Goal: Transaction & Acquisition: Purchase product/service

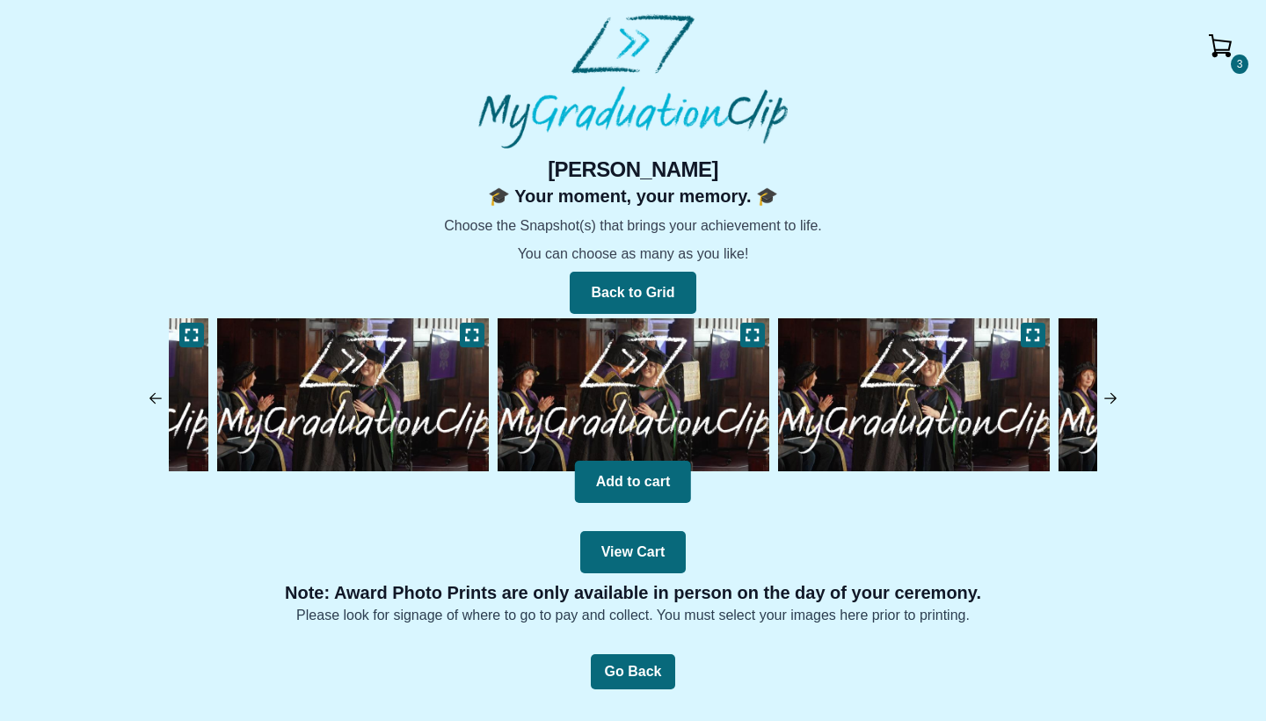
click at [673, 387] on img at bounding box center [633, 395] width 280 height 162
click at [752, 330] on icon at bounding box center [752, 335] width 14 height 14
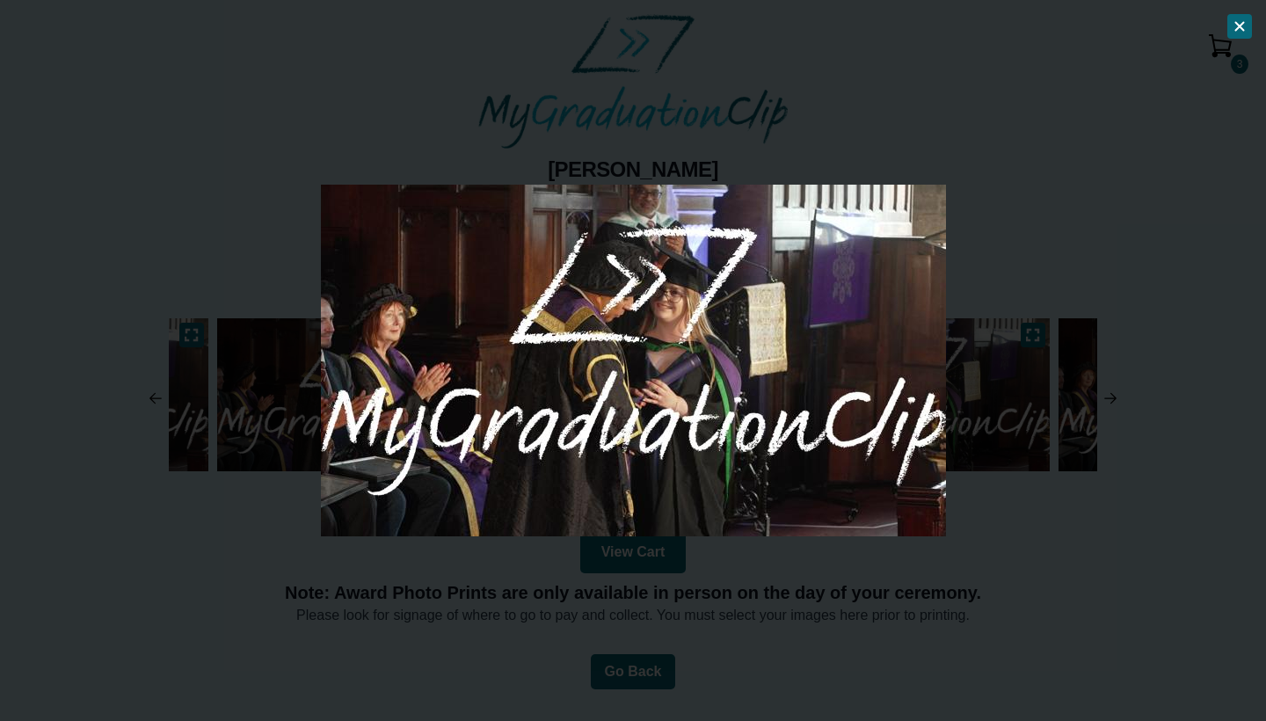
click at [1242, 25] on icon at bounding box center [1239, 26] width 14 height 14
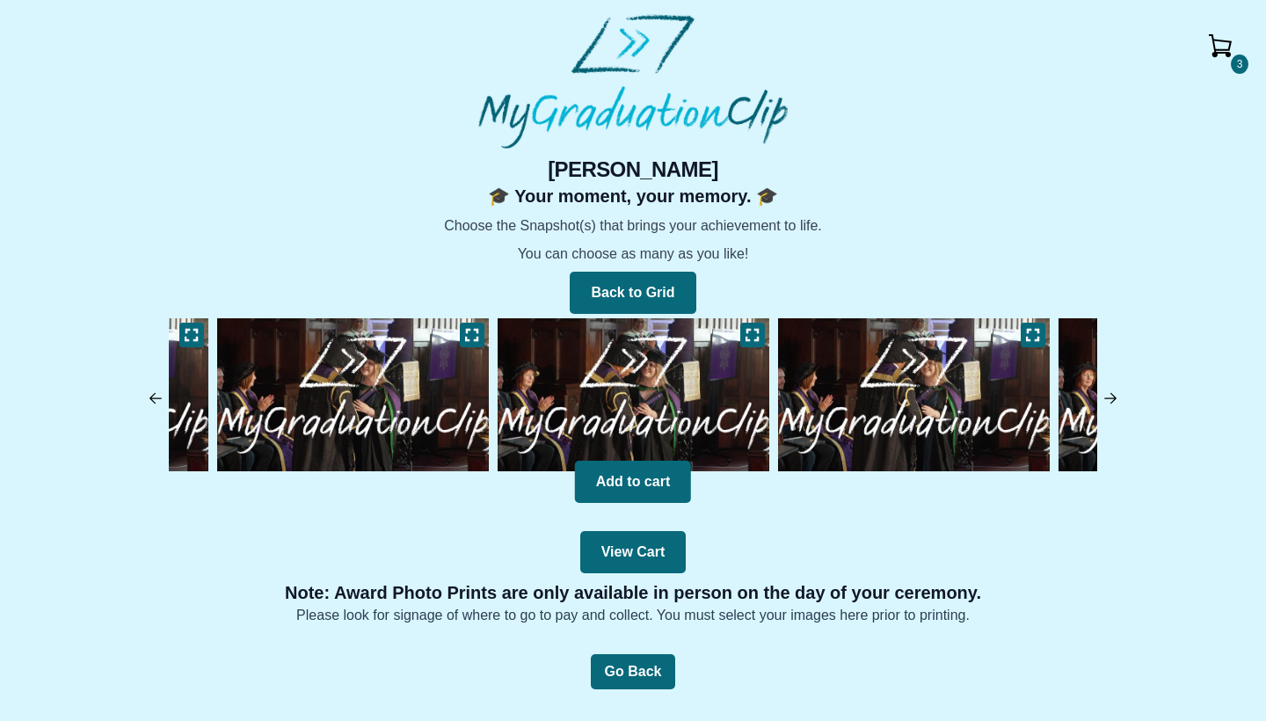
click at [1225, 47] on img at bounding box center [1220, 46] width 42 height 42
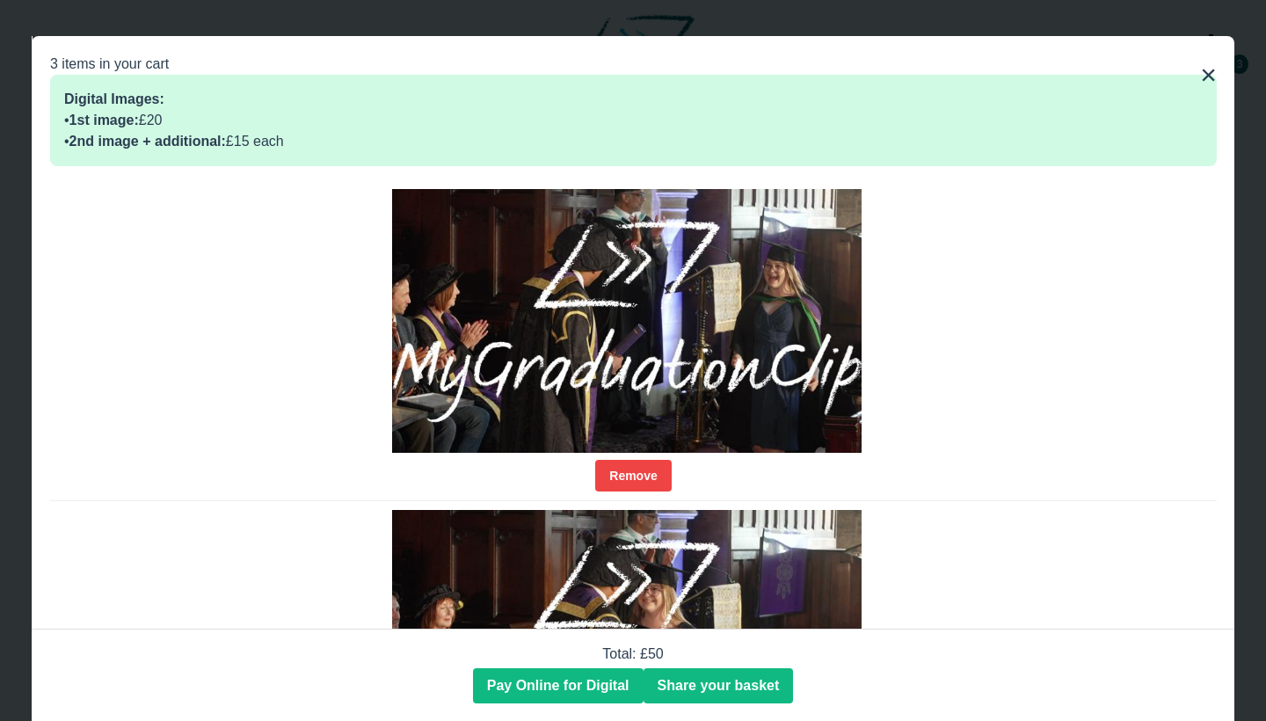
click at [749, 268] on img at bounding box center [626, 321] width 468 height 264
click at [749, 313] on img at bounding box center [626, 321] width 468 height 264
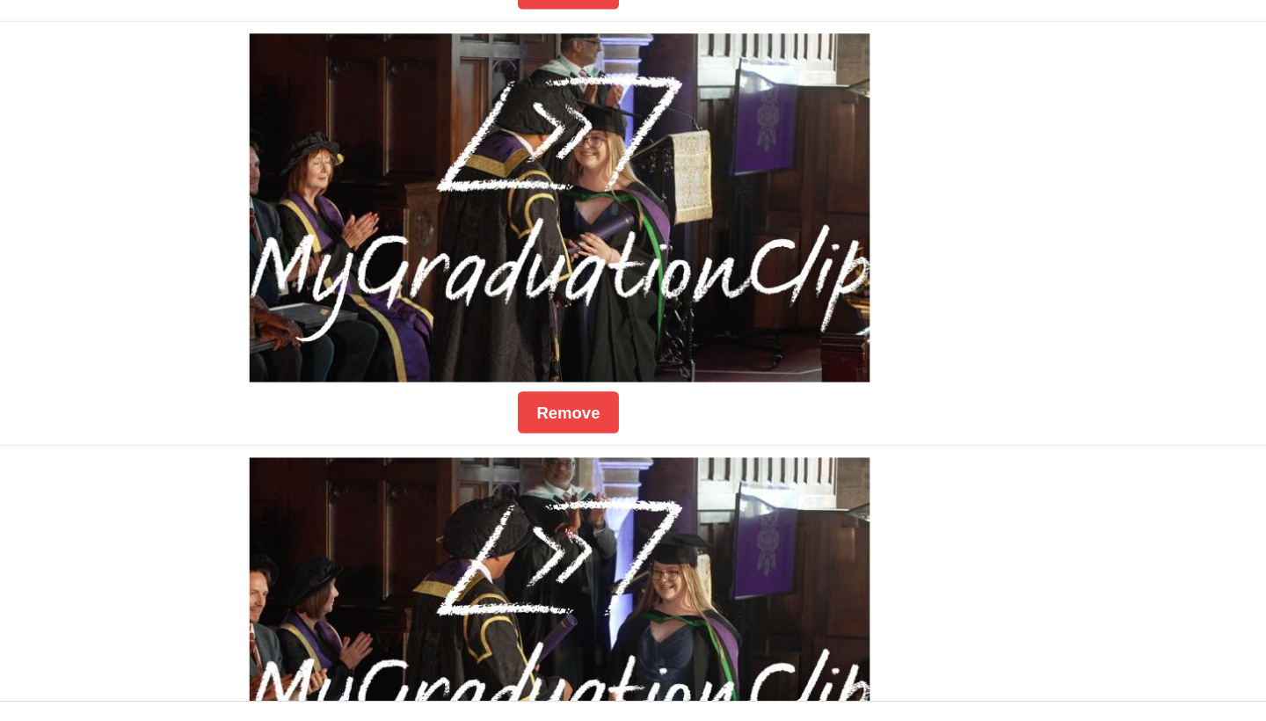
scroll to position [298, 0]
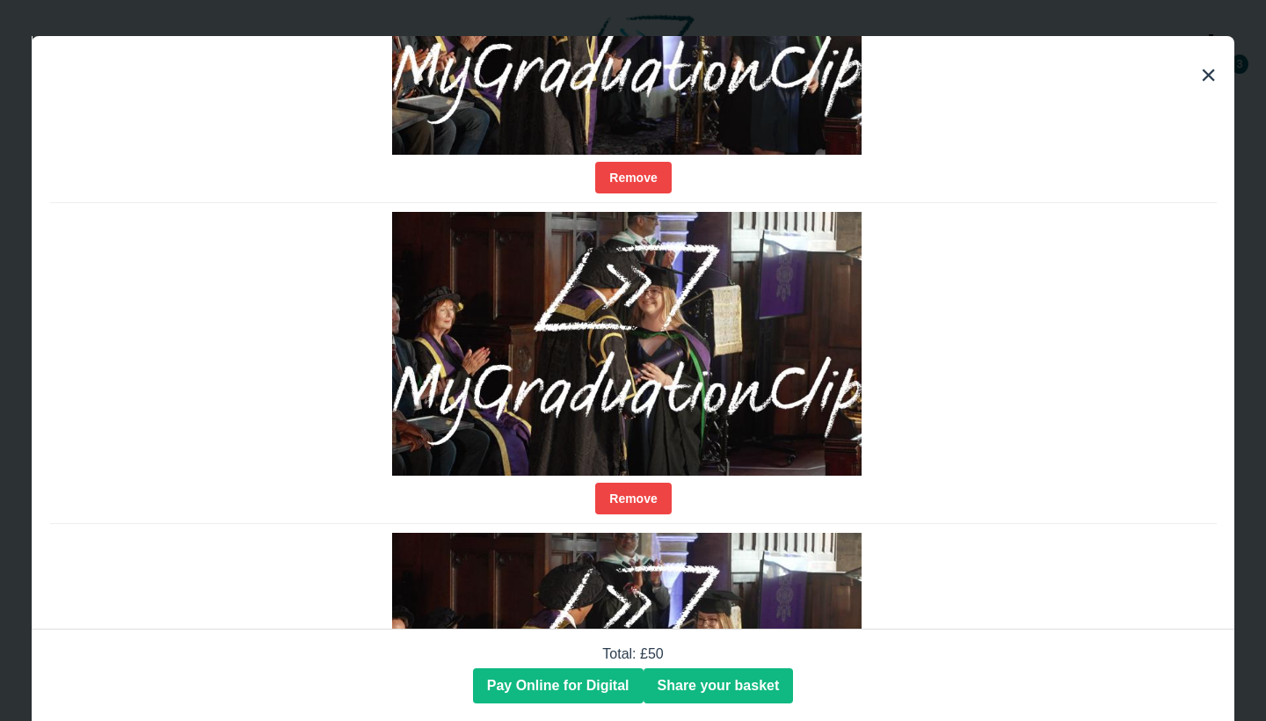
click at [1216, 75] on div "3 items in your cart Digital Images: • 1st image: £20 • 2nd image + additional:…" at bounding box center [633, 360] width 1202 height 649
click at [1206, 77] on button "×" at bounding box center [1208, 75] width 17 height 42
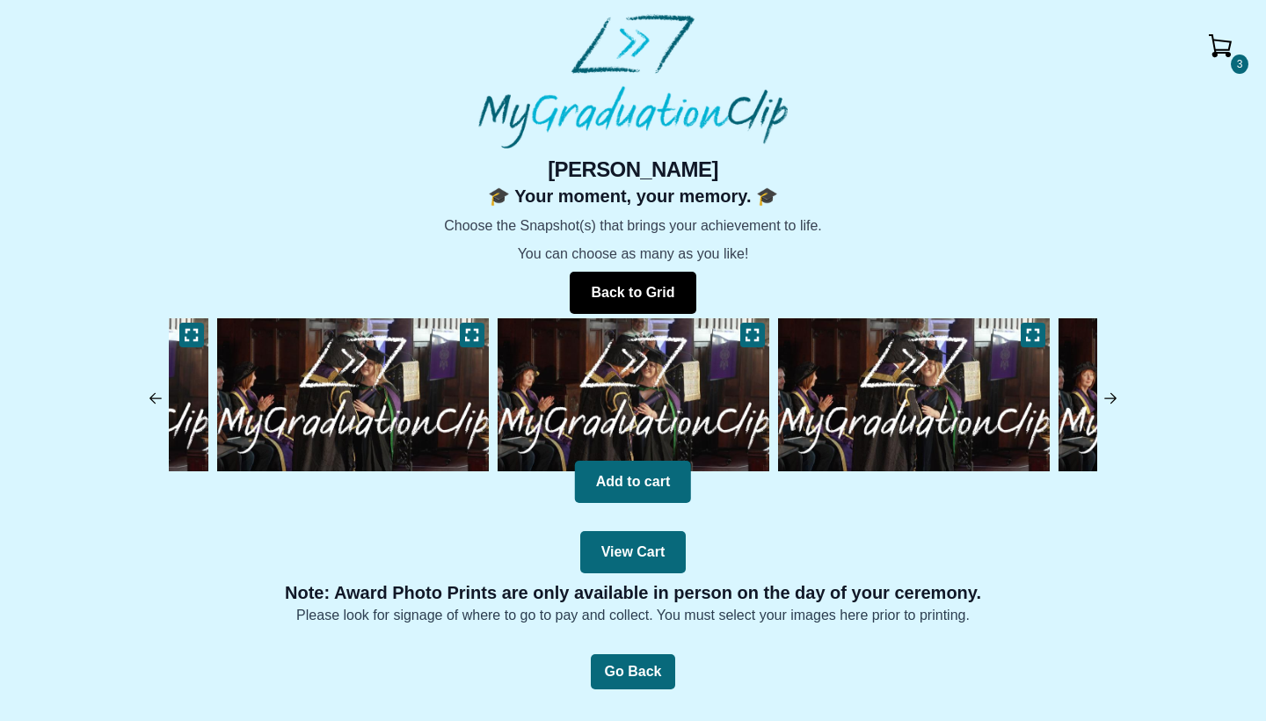
click at [661, 284] on button "Back to Grid" at bounding box center [633, 293] width 126 height 42
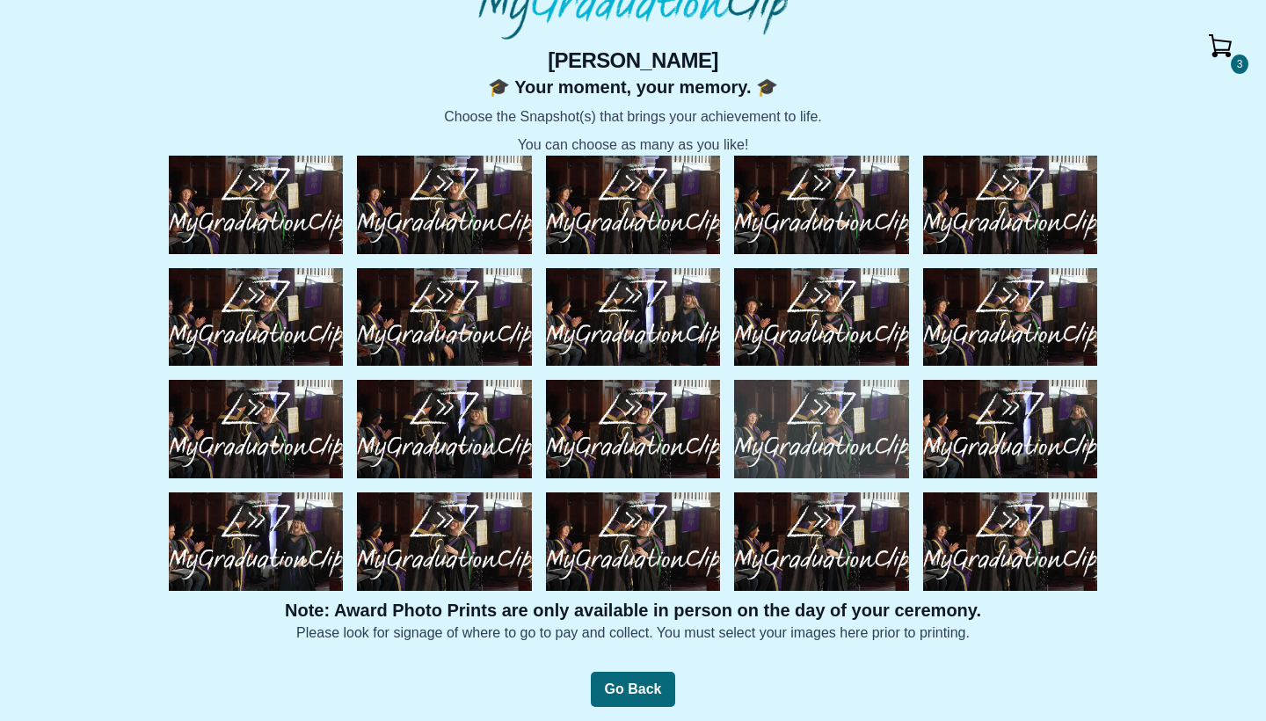
scroll to position [109, 0]
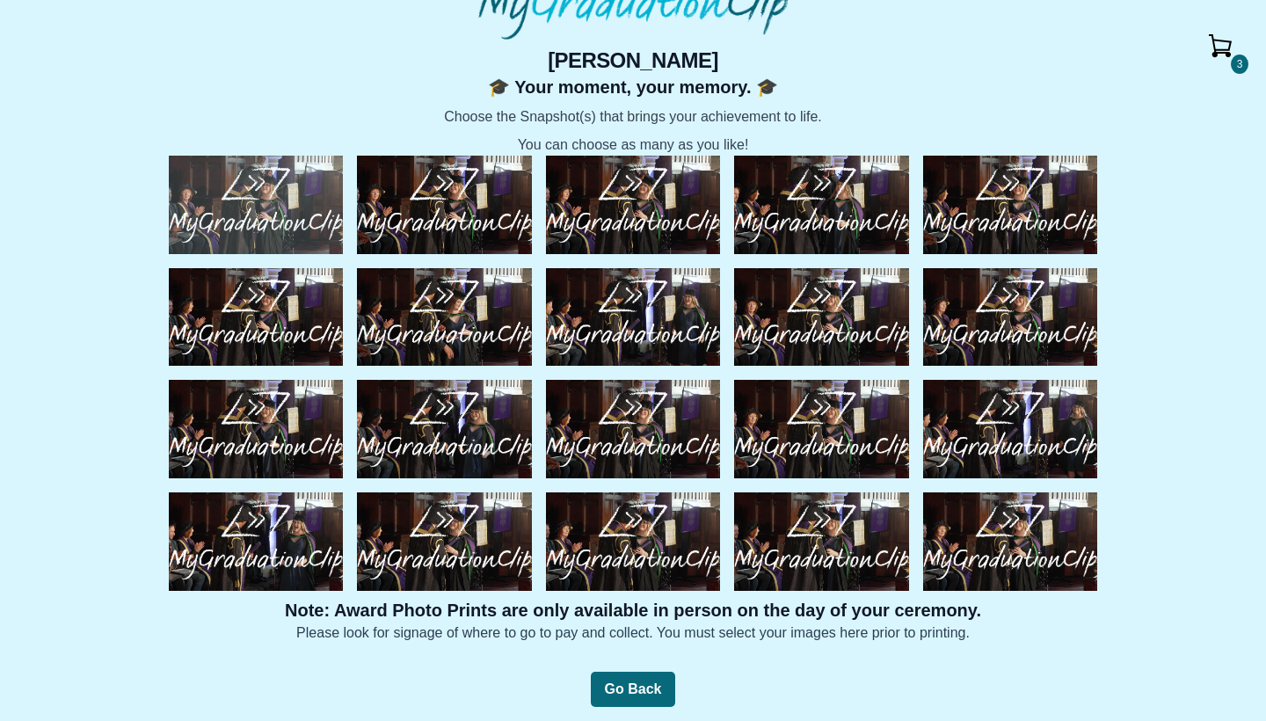
click at [238, 199] on img at bounding box center [256, 205] width 174 height 98
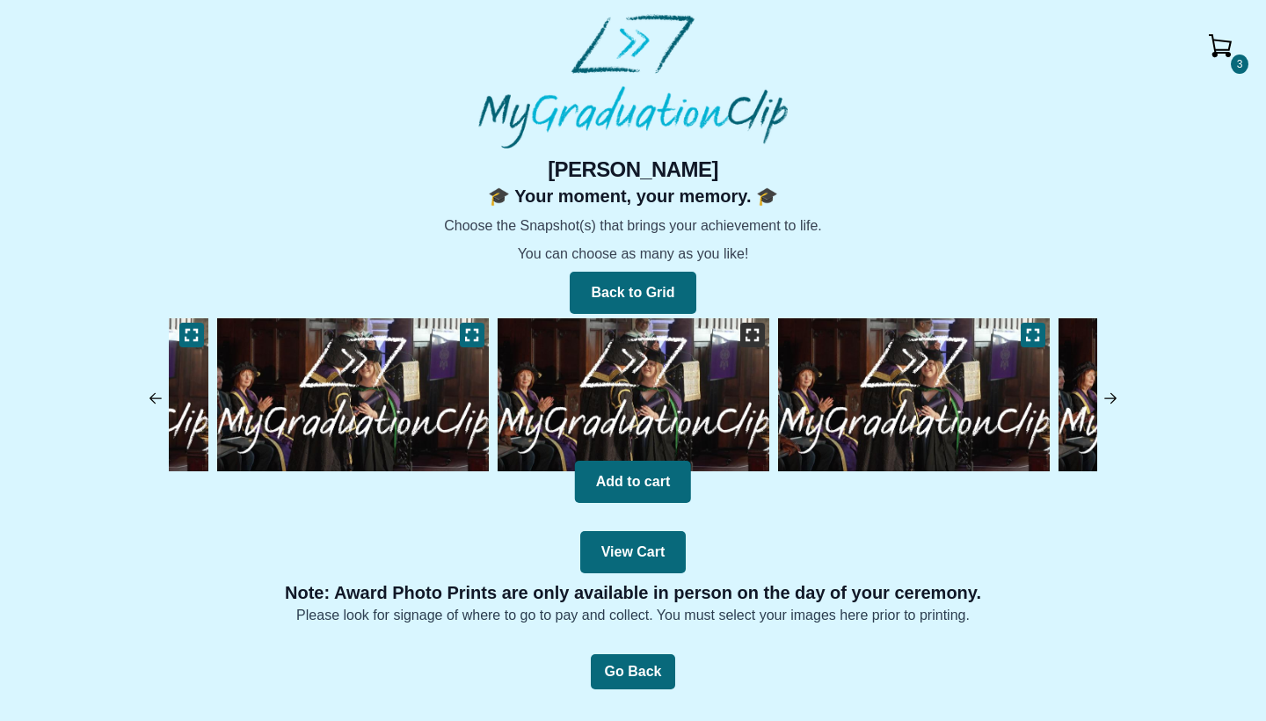
click at [750, 335] on icon at bounding box center [752, 335] width 14 height 14
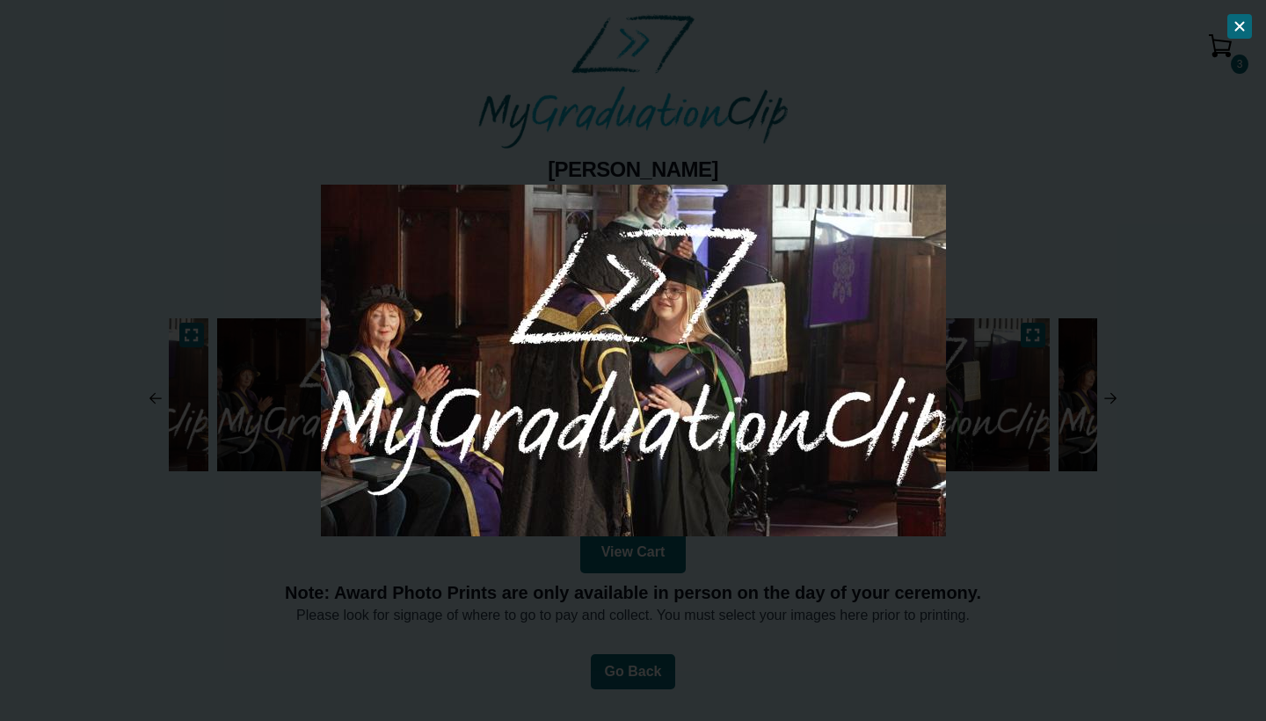
click at [981, 345] on div at bounding box center [633, 360] width 1266 height 721
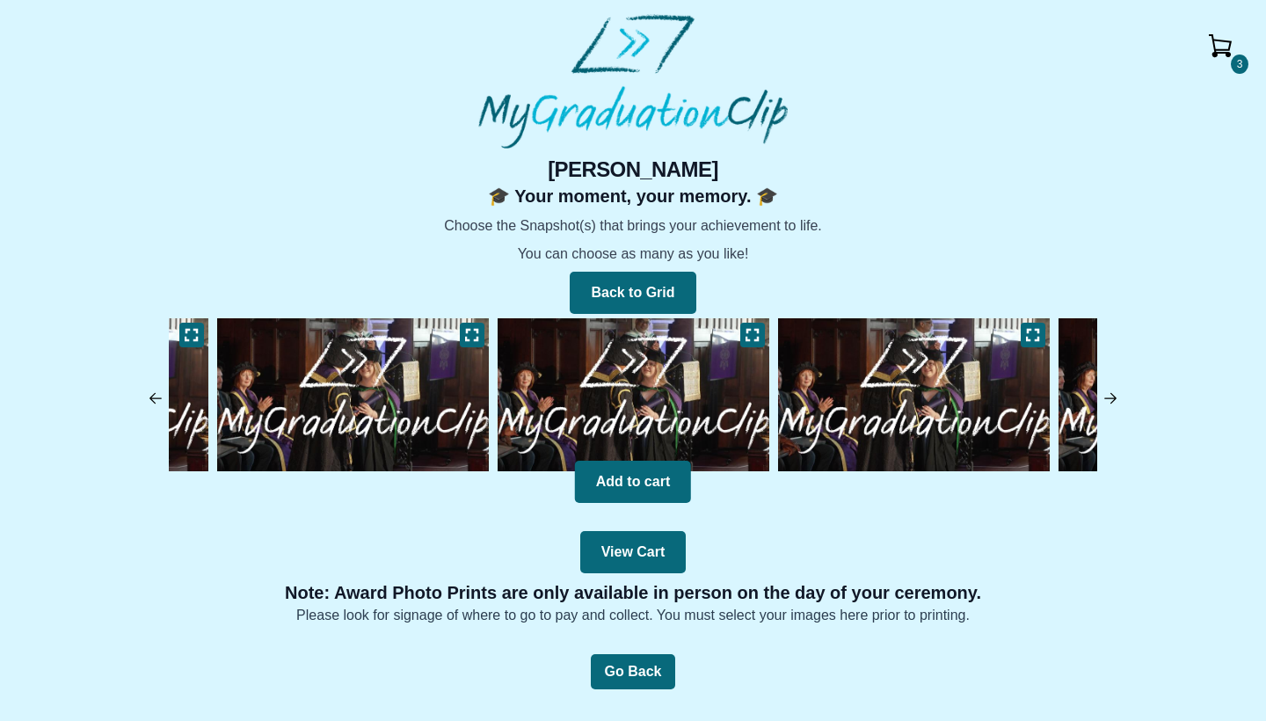
click at [926, 367] on img at bounding box center [913, 395] width 280 height 162
click at [749, 331] on icon at bounding box center [752, 335] width 14 height 14
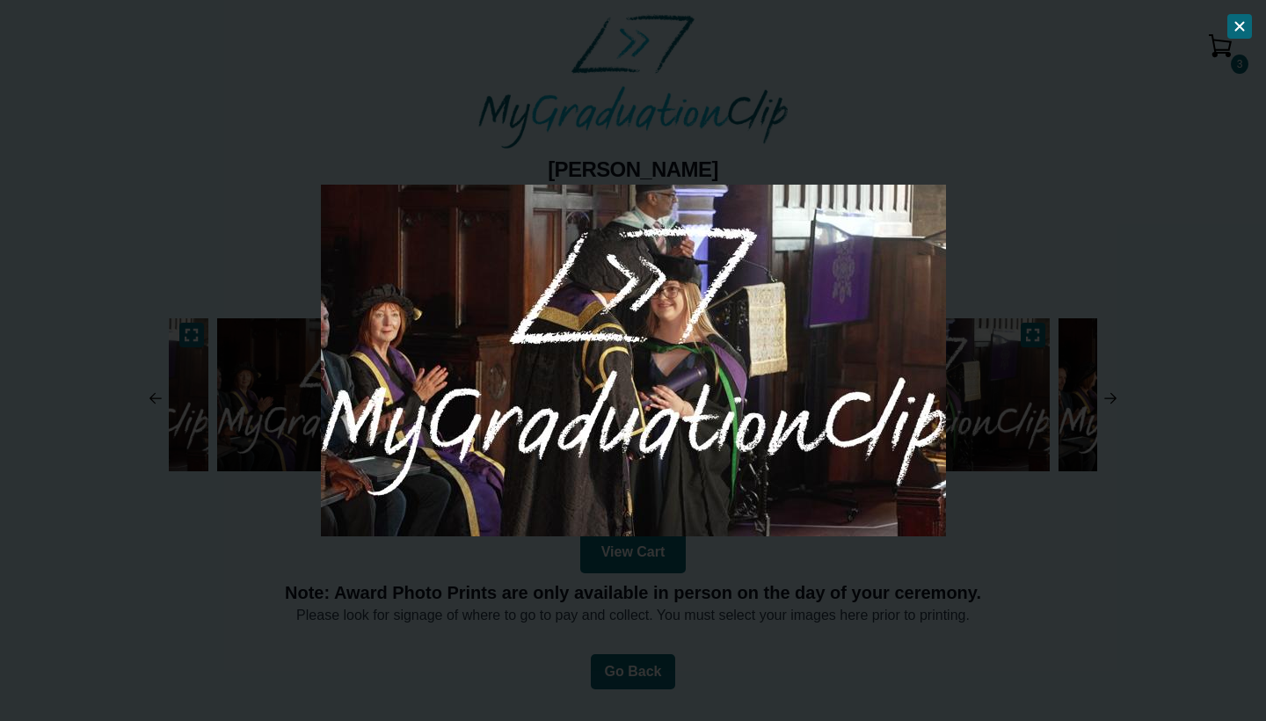
click at [991, 282] on div at bounding box center [633, 360] width 1266 height 721
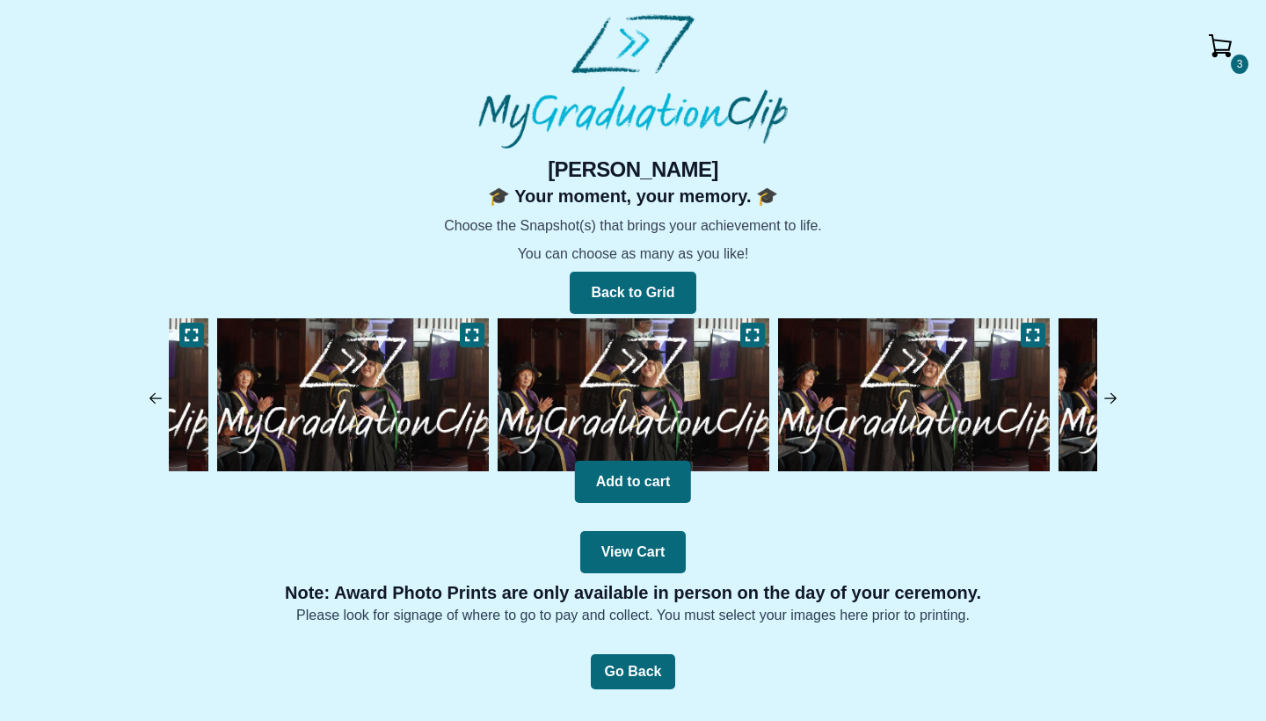
click at [803, 383] on img at bounding box center [913, 395] width 280 height 162
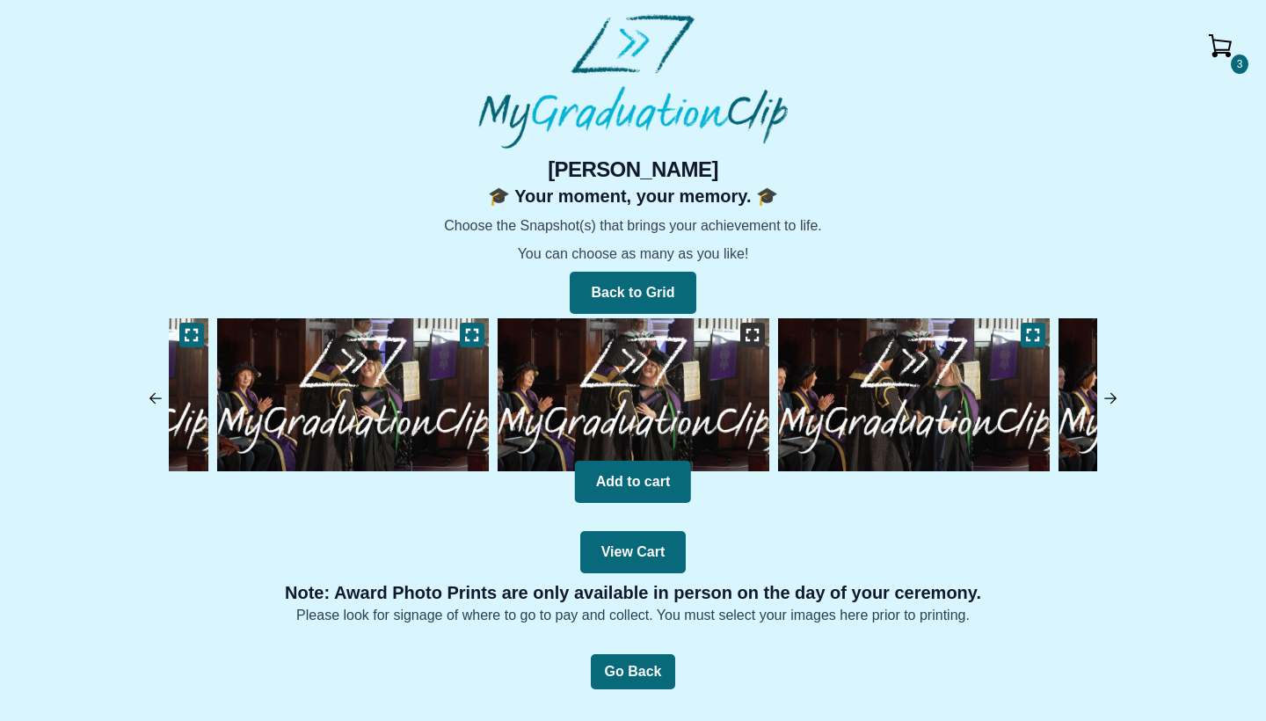
click at [741, 336] on button at bounding box center [752, 335] width 25 height 25
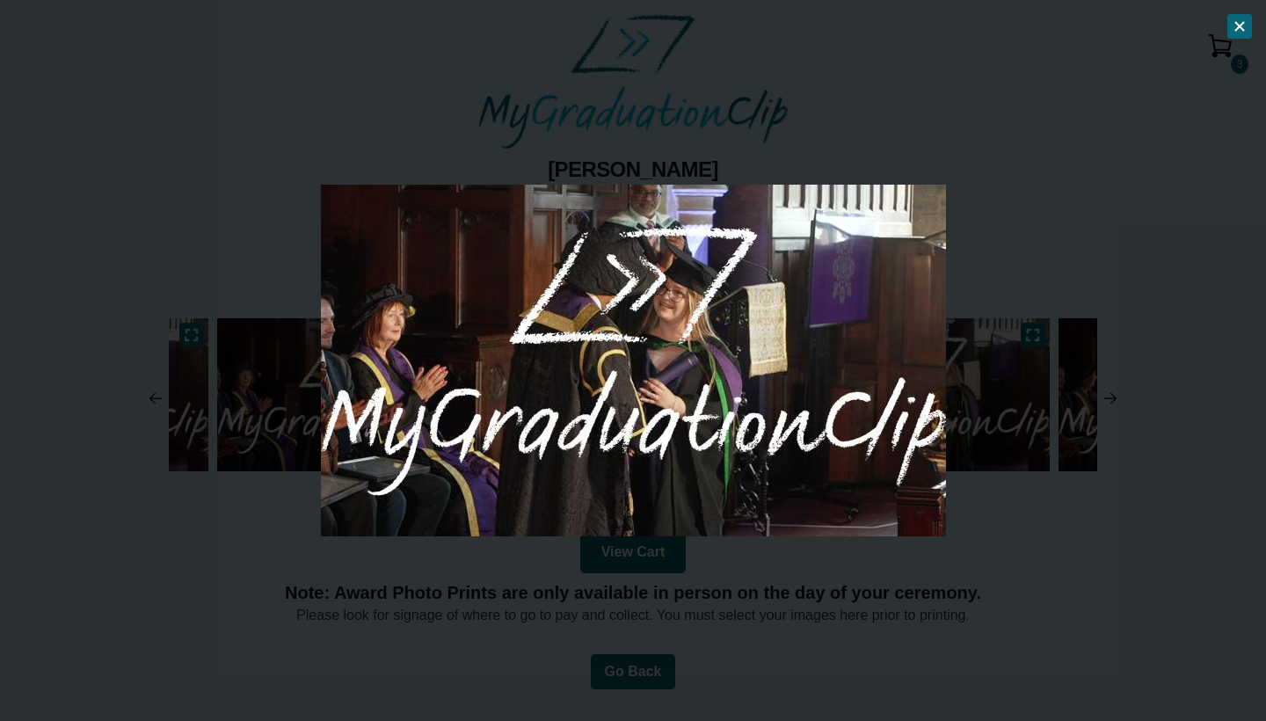
click at [1015, 287] on div at bounding box center [633, 360] width 1266 height 721
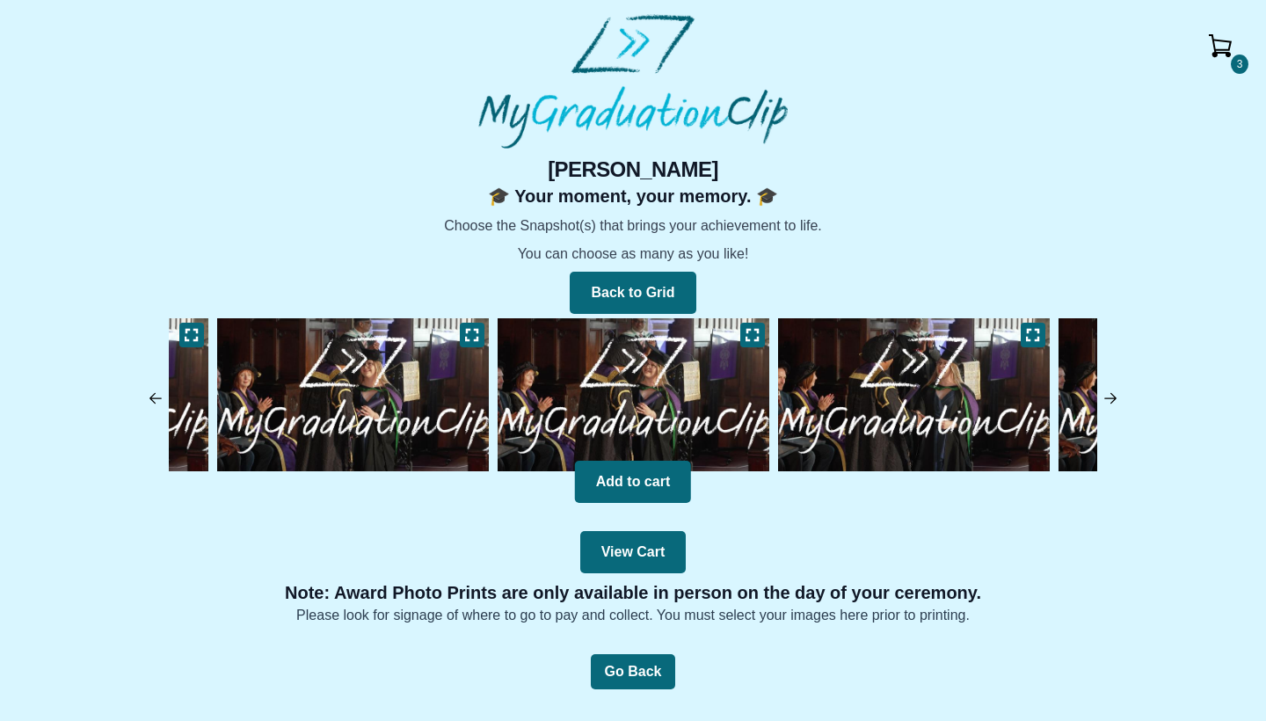
click at [969, 396] on img at bounding box center [913, 395] width 280 height 162
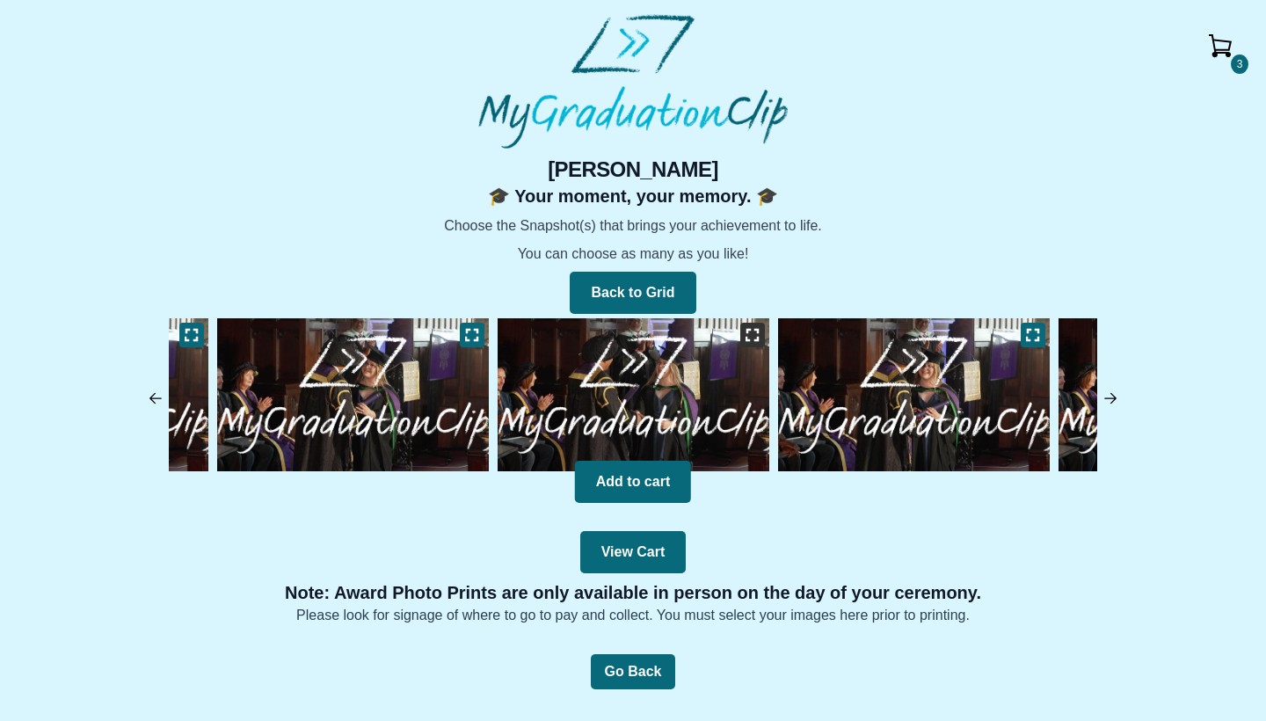
click at [751, 337] on icon at bounding box center [752, 335] width 14 height 14
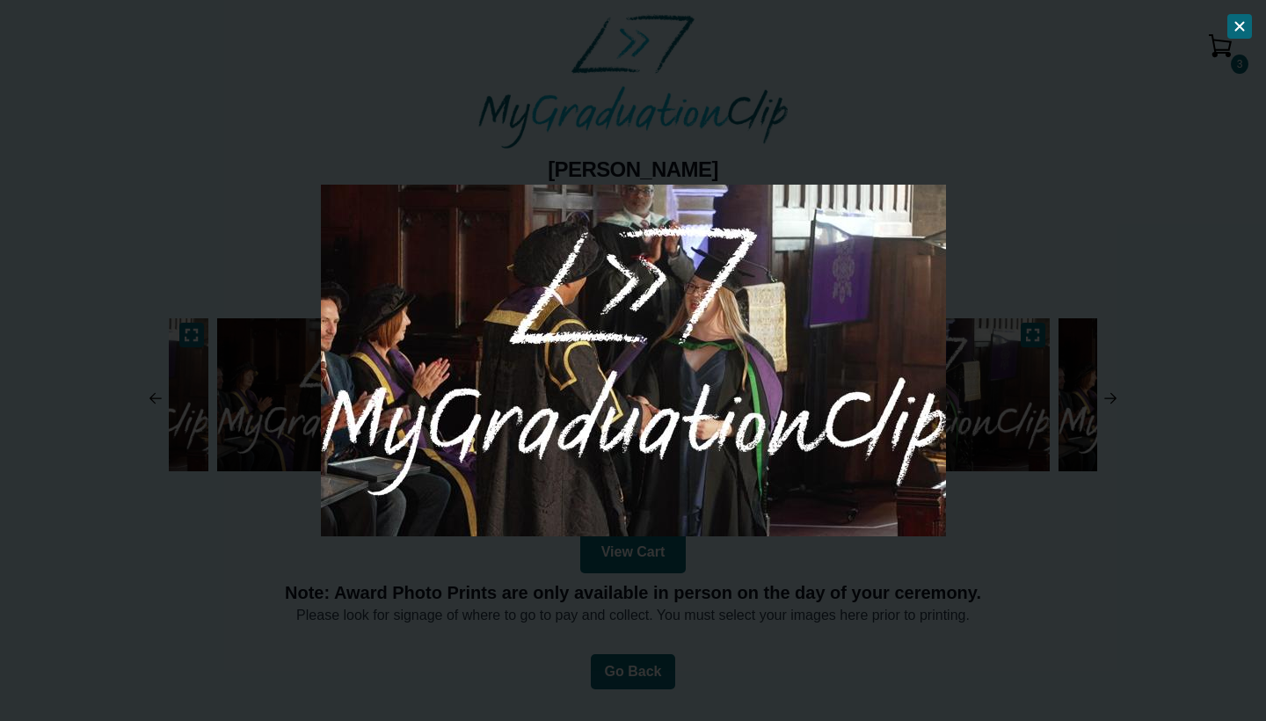
click at [1239, 27] on icon at bounding box center [1240, 27] width 8 height 8
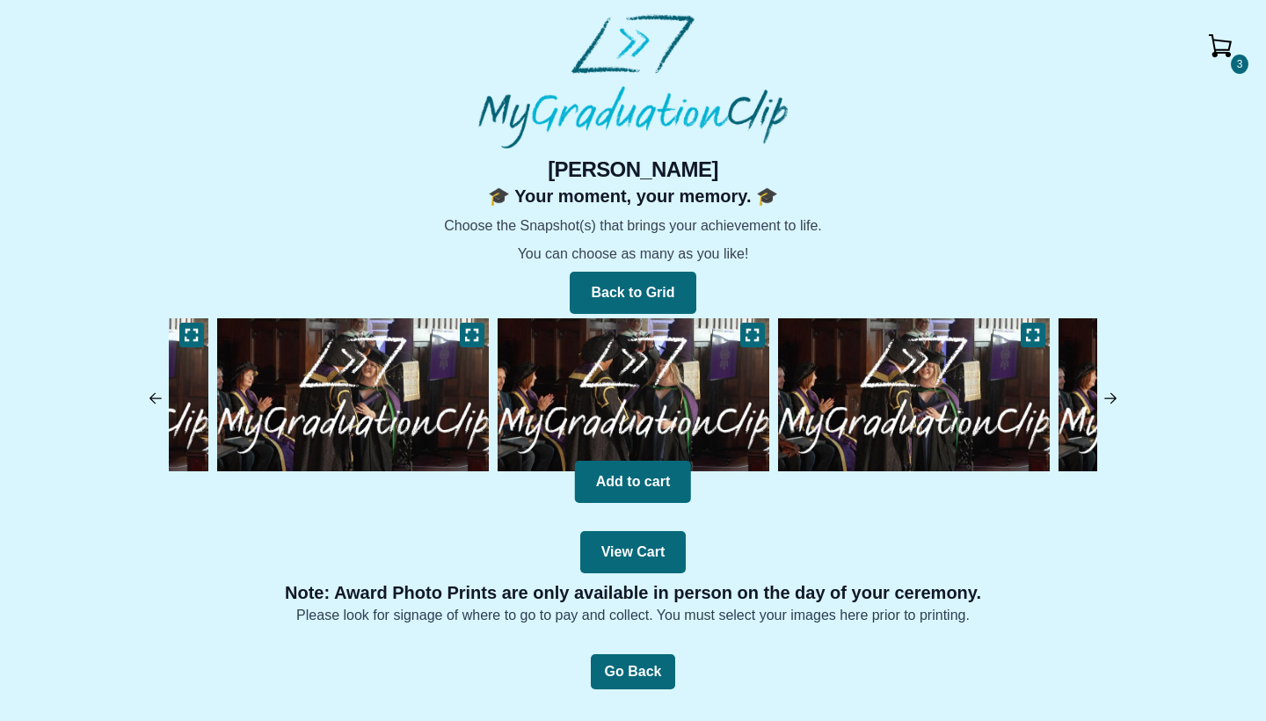
click at [902, 381] on img at bounding box center [913, 395] width 280 height 162
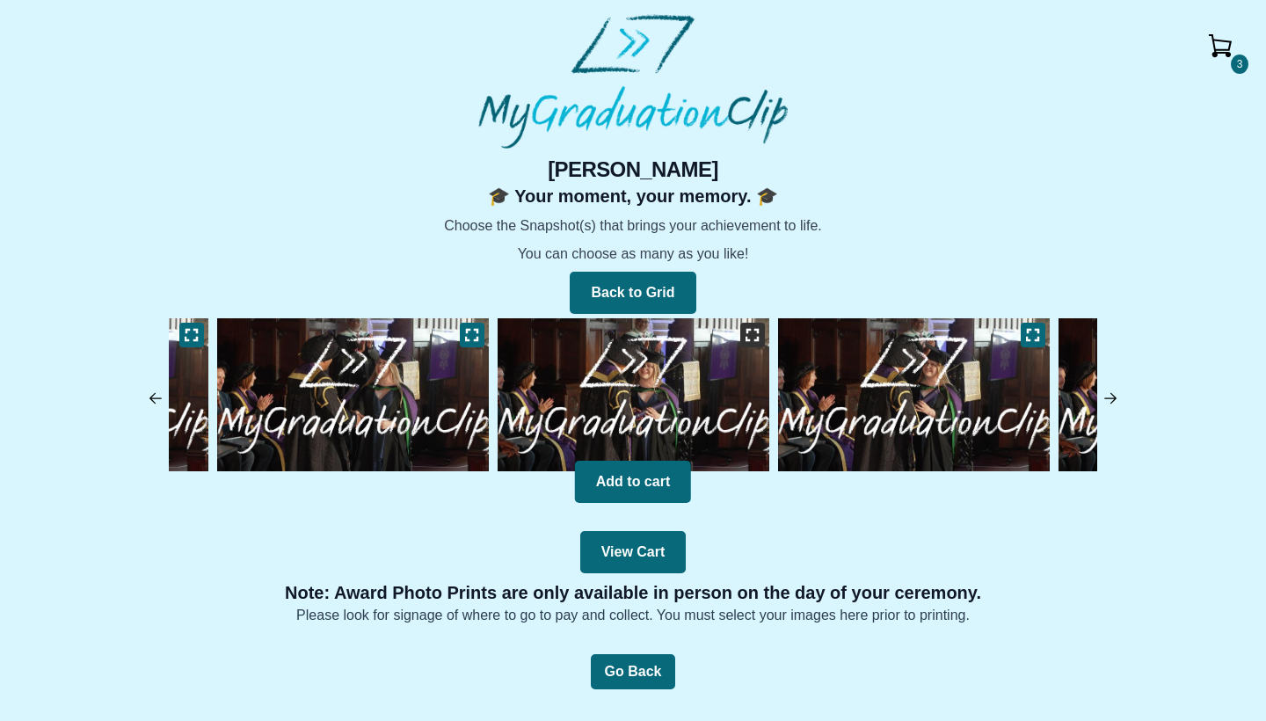
click at [744, 327] on button at bounding box center [752, 335] width 25 height 25
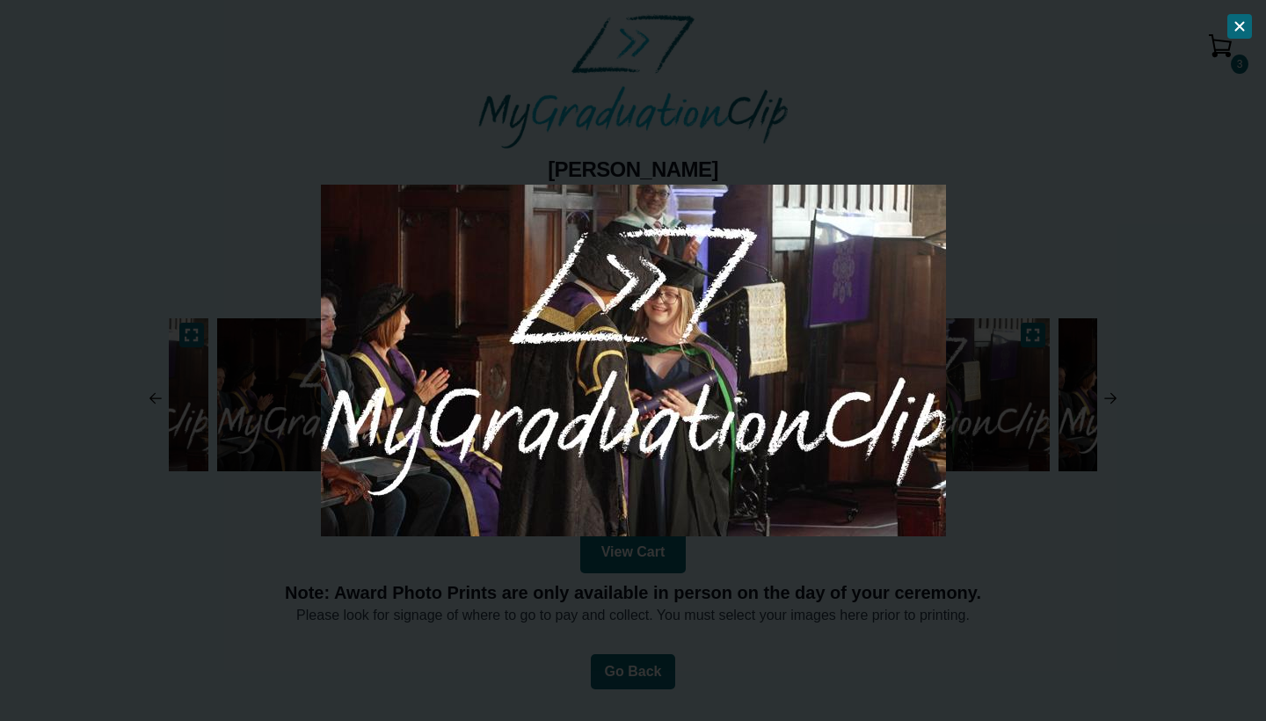
click at [1247, 28] on button at bounding box center [1239, 26] width 25 height 25
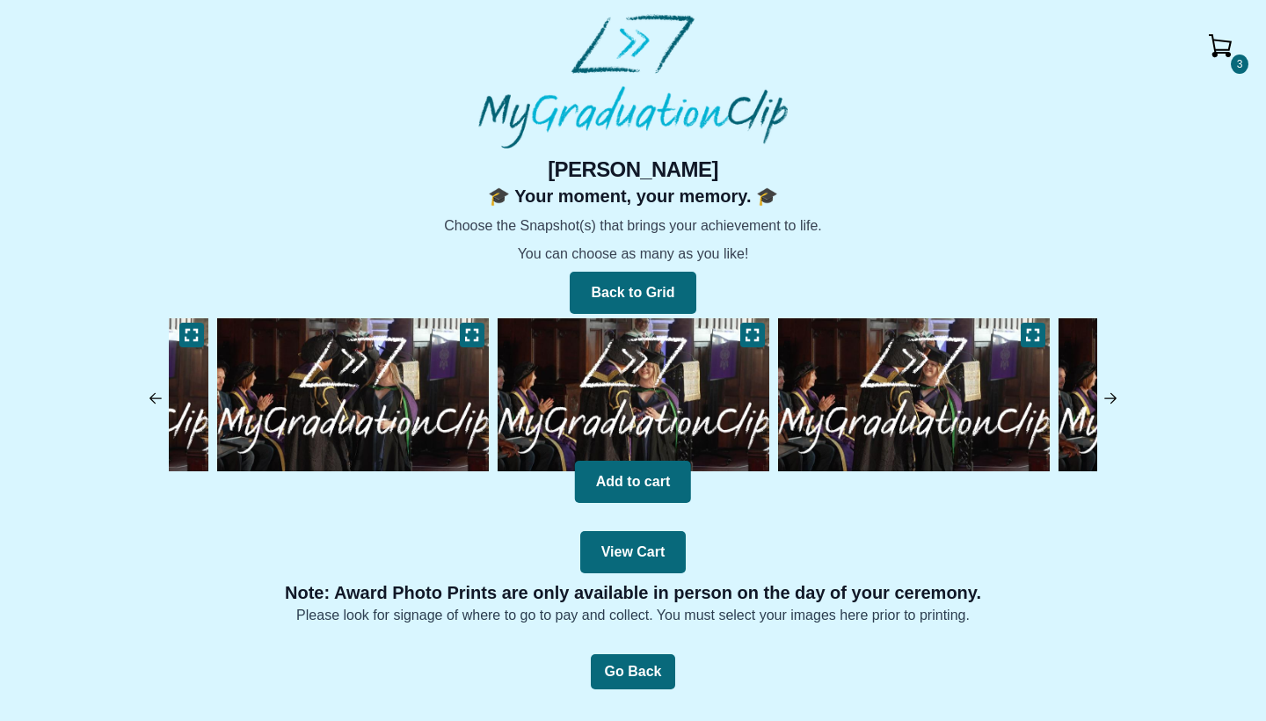
click at [908, 382] on img at bounding box center [913, 395] width 280 height 162
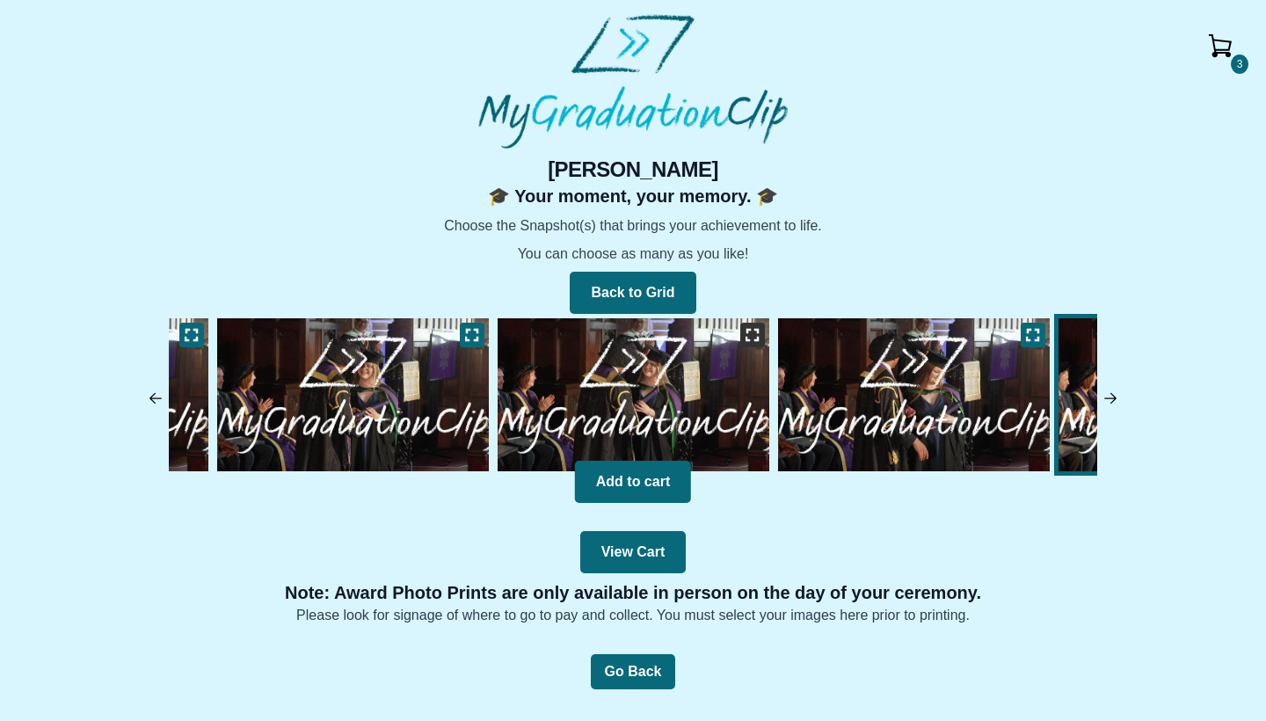
click at [756, 333] on icon at bounding box center [752, 335] width 14 height 14
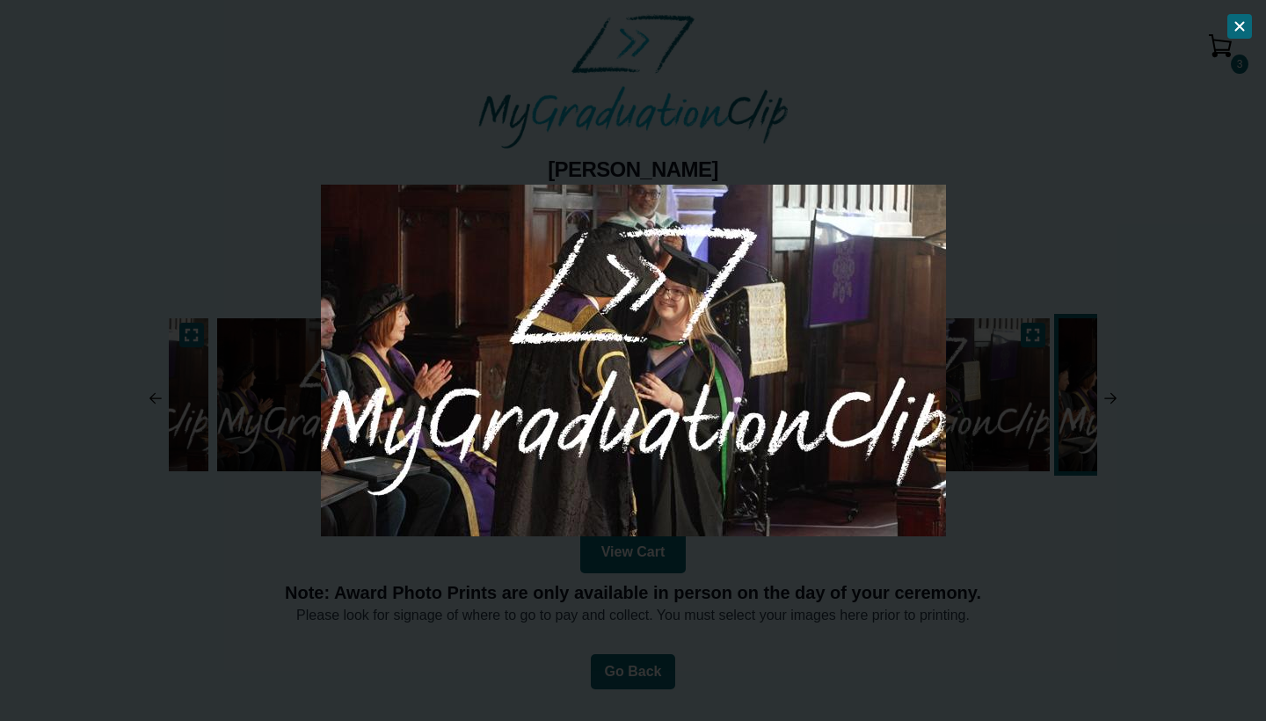
click at [1240, 17] on button at bounding box center [1239, 26] width 25 height 25
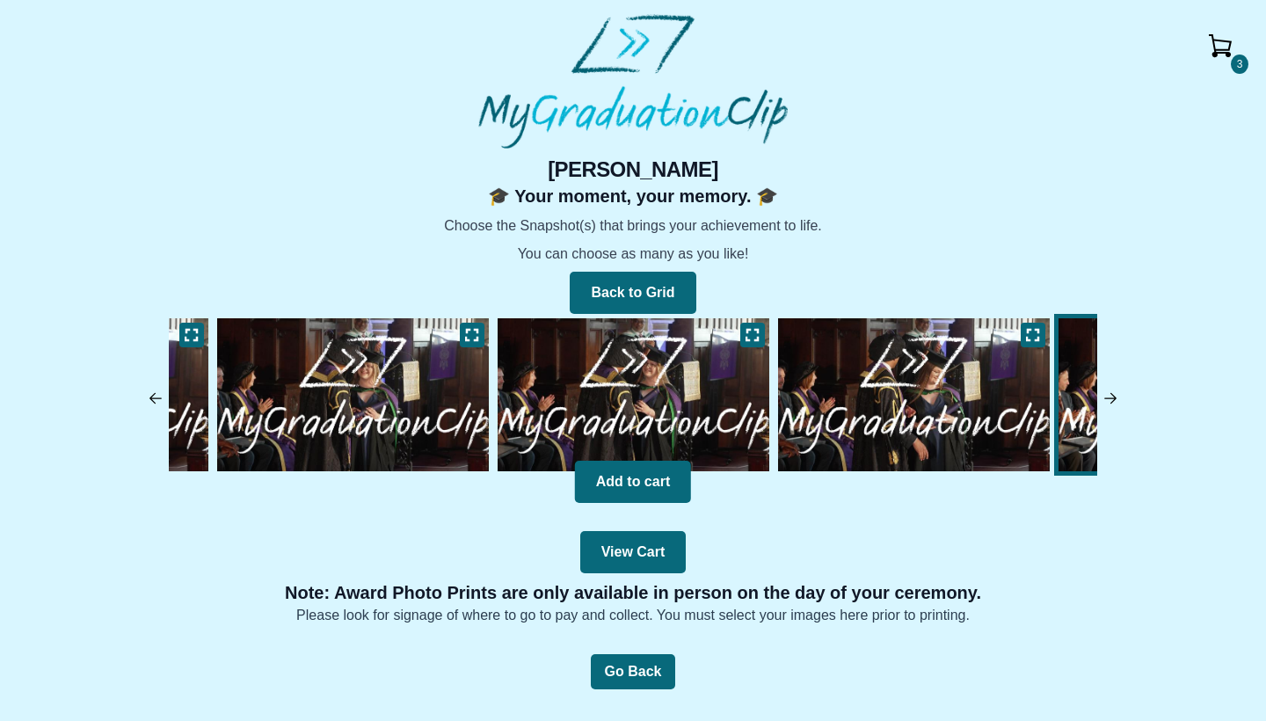
click at [921, 344] on img at bounding box center [913, 395] width 280 height 162
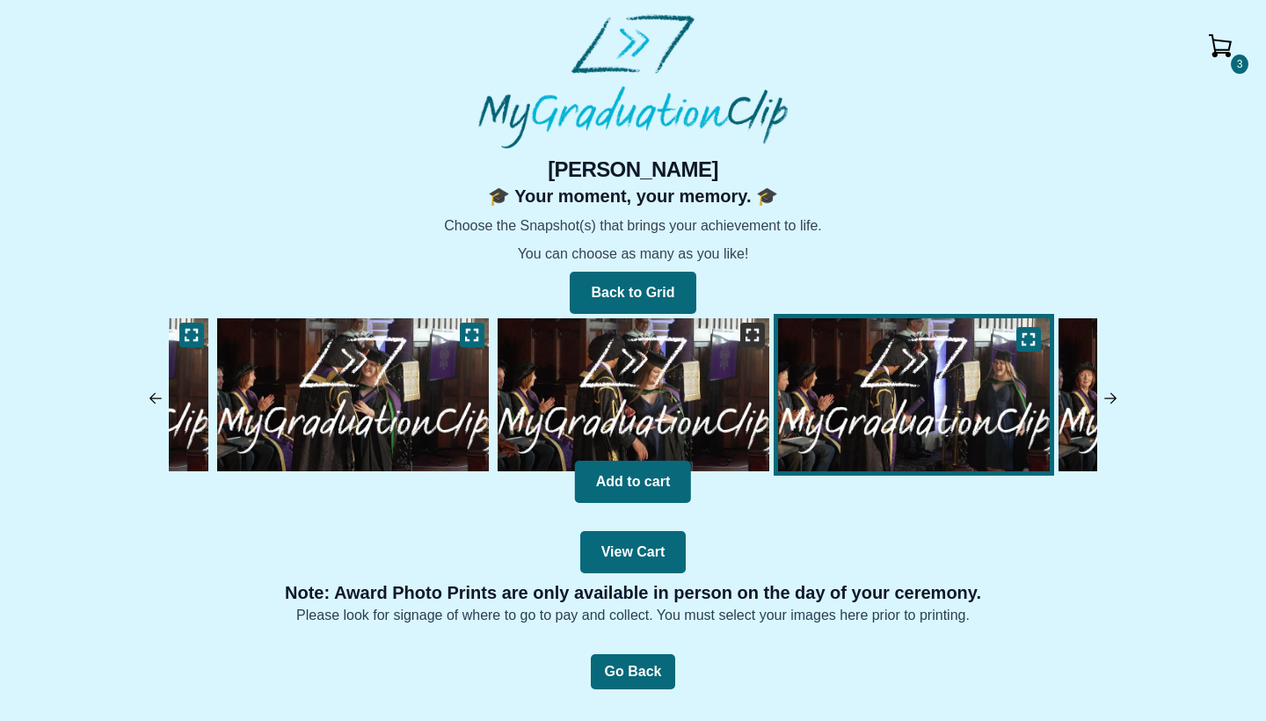
click at [745, 335] on icon at bounding box center [752, 335] width 14 height 14
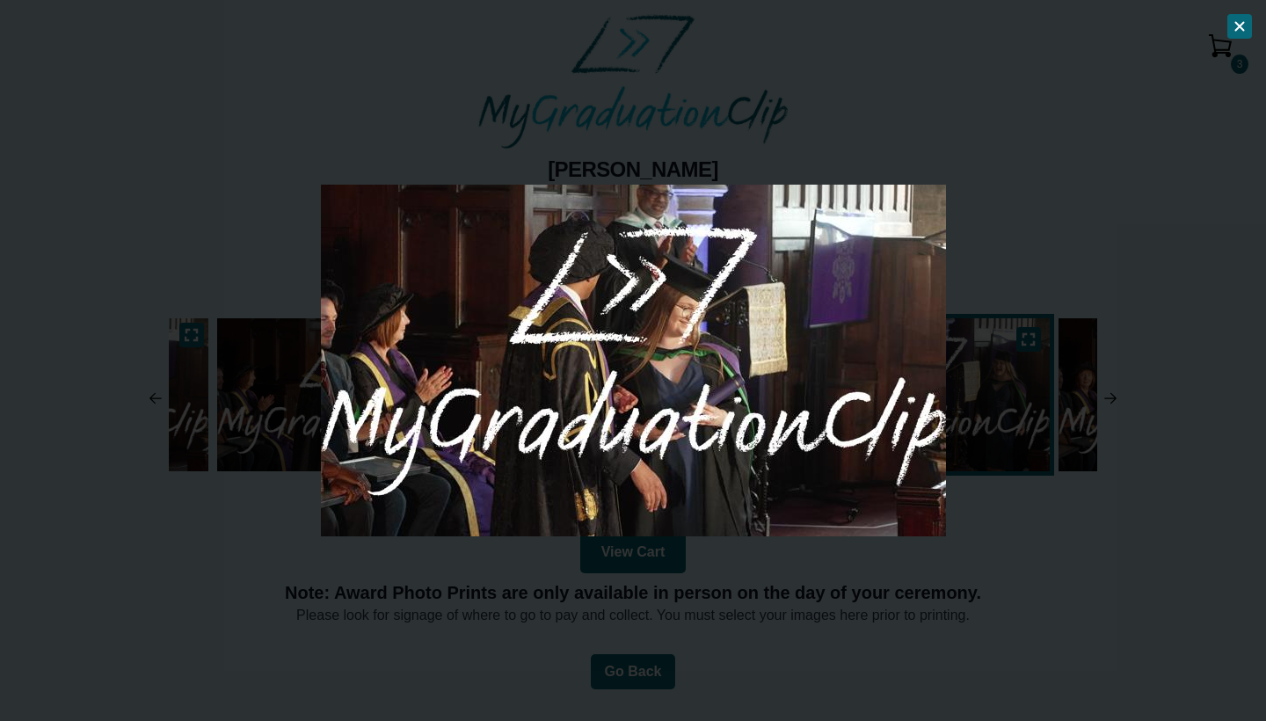
click at [1237, 19] on button at bounding box center [1239, 26] width 25 height 25
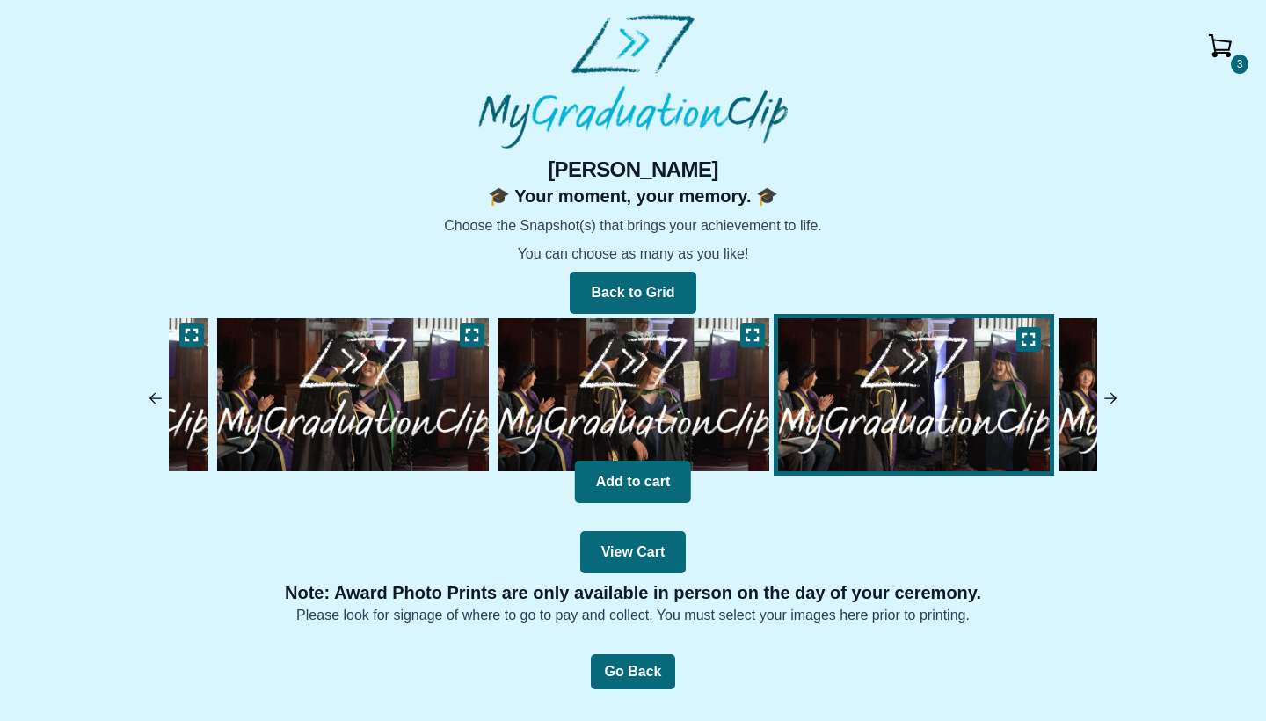
click at [962, 400] on img at bounding box center [914, 394] width 272 height 153
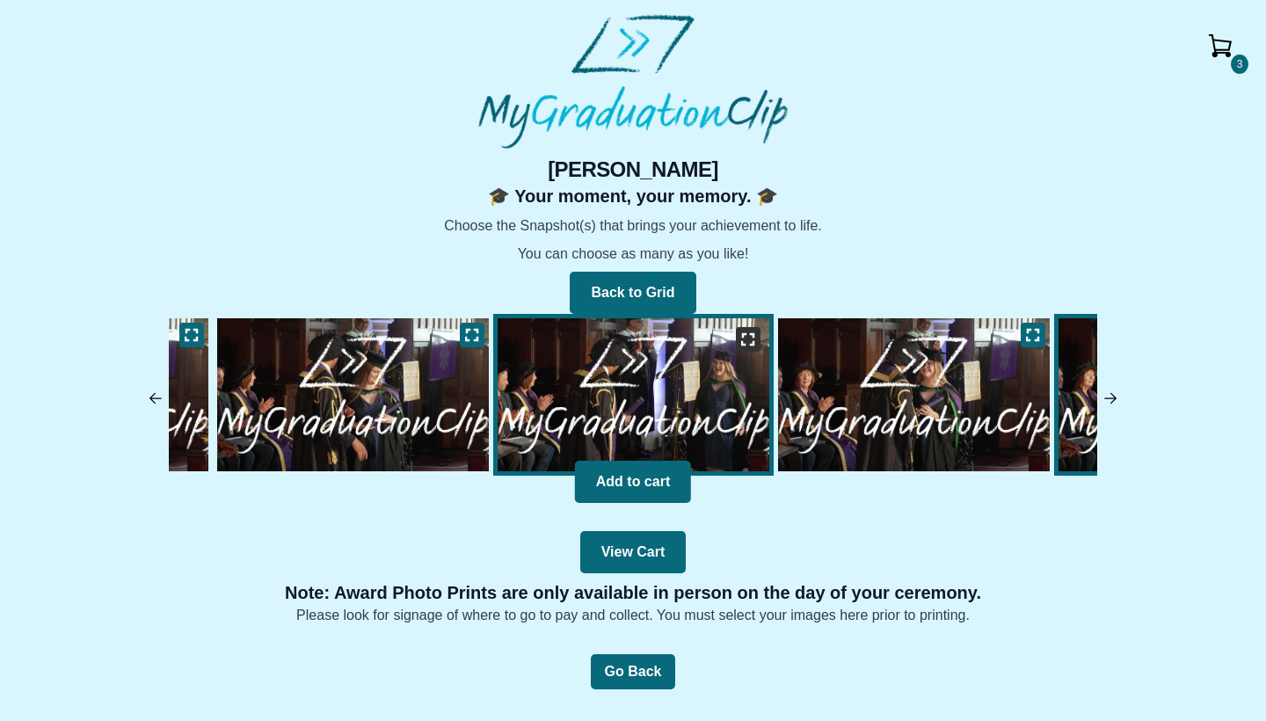
click at [748, 345] on icon at bounding box center [748, 339] width 14 height 14
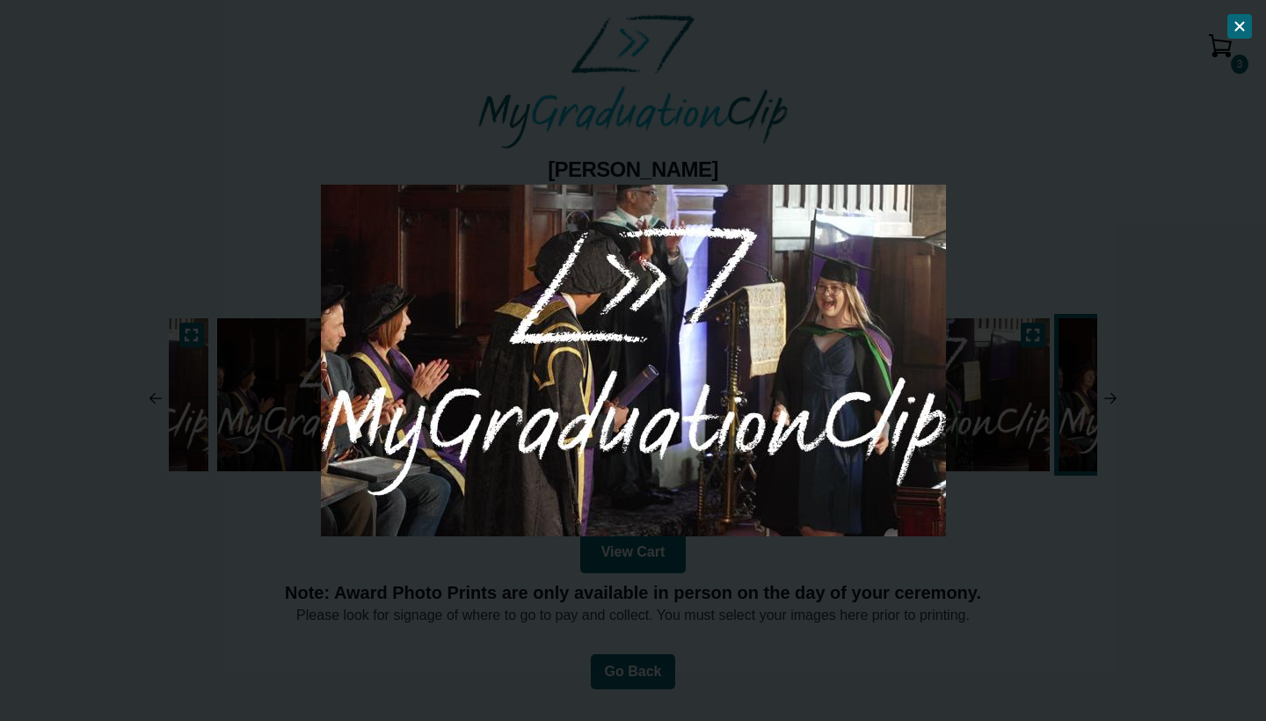
click at [1242, 20] on icon at bounding box center [1239, 26] width 14 height 14
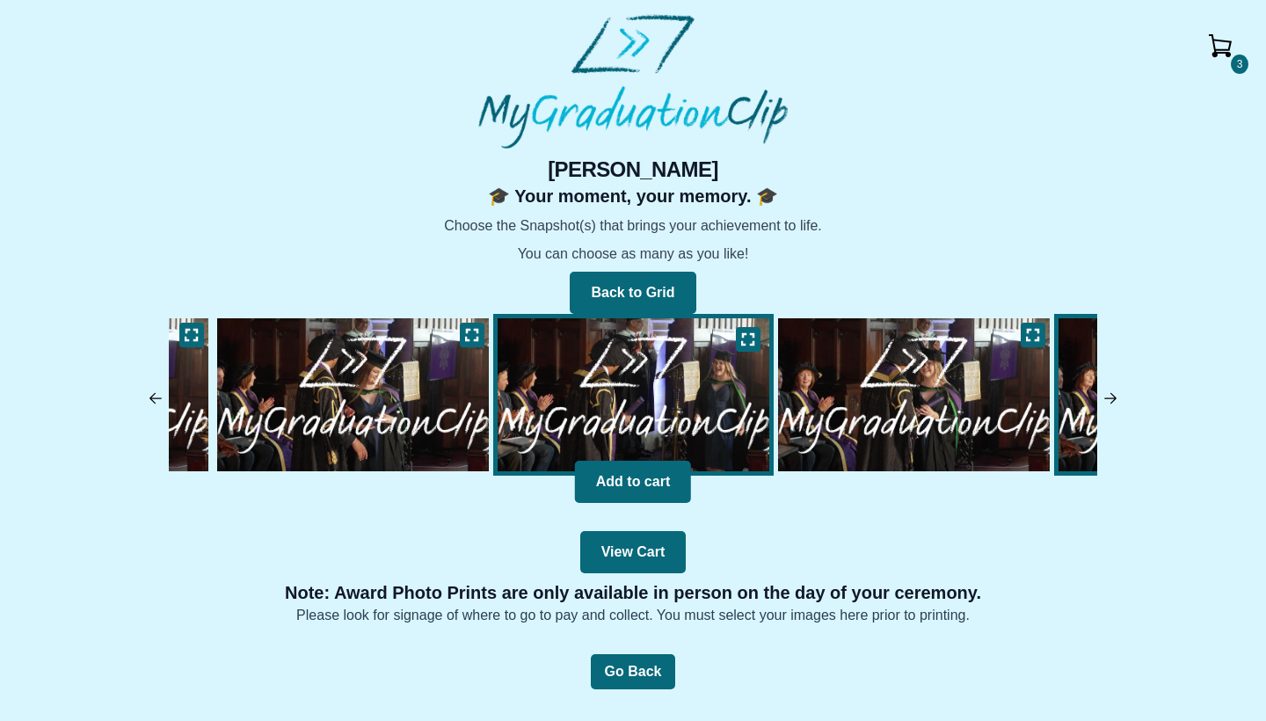
click at [930, 348] on img at bounding box center [913, 395] width 280 height 162
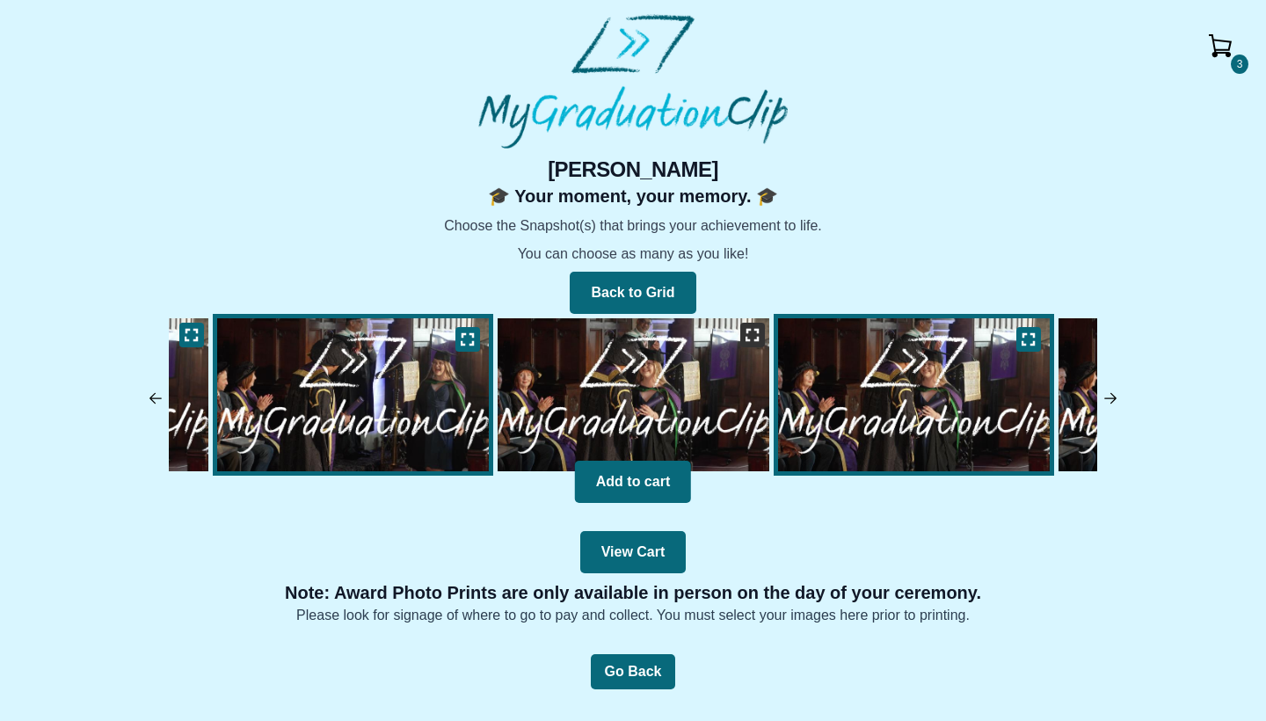
click at [742, 336] on button at bounding box center [752, 335] width 25 height 25
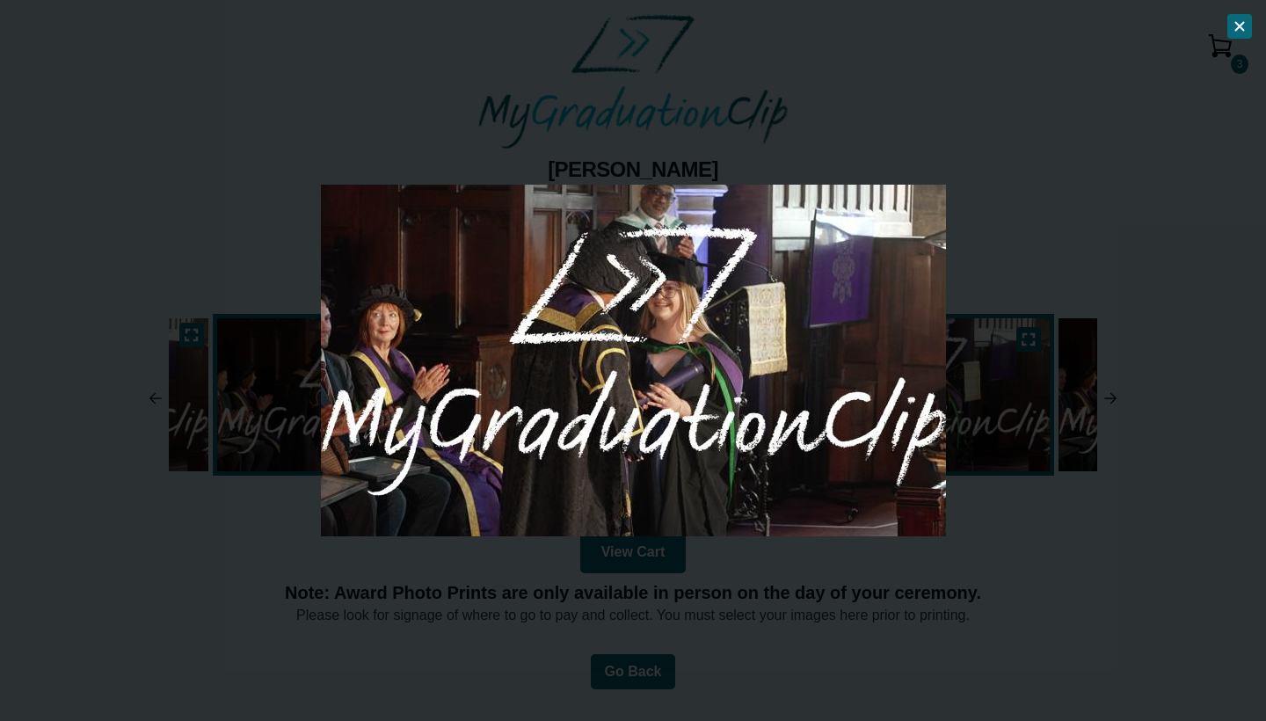
click at [1234, 17] on button at bounding box center [1239, 26] width 25 height 25
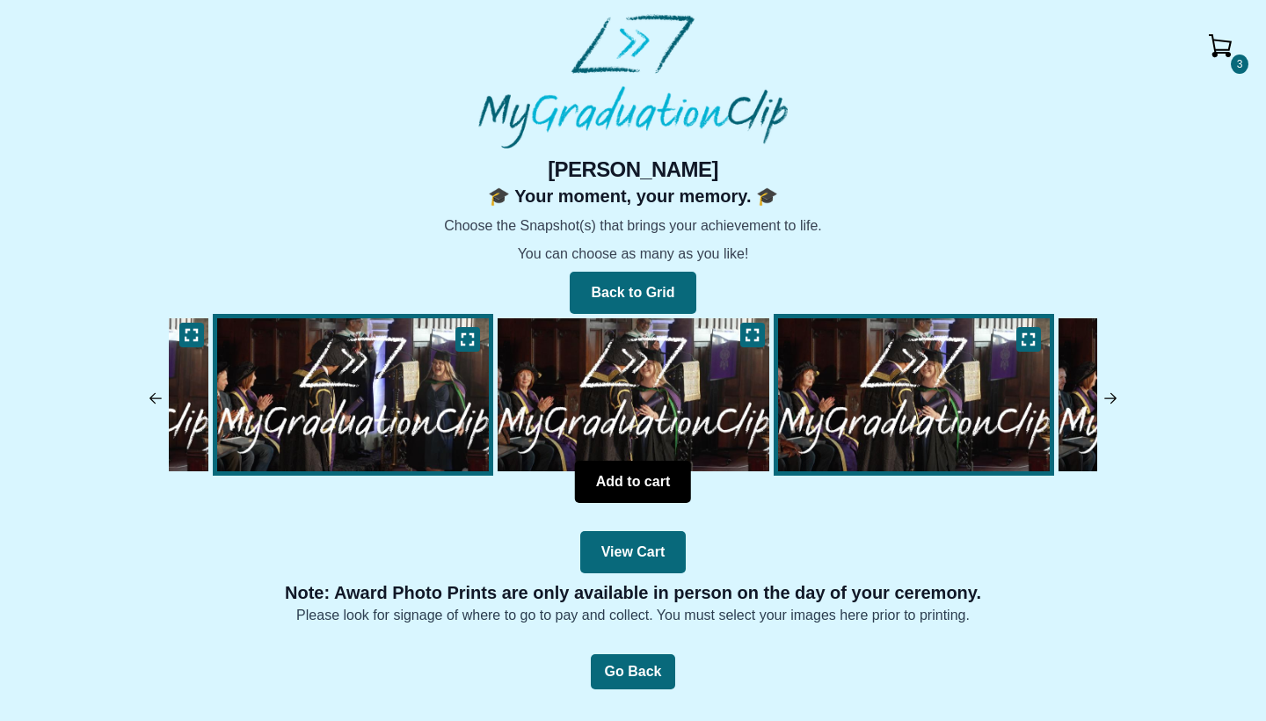
click at [656, 471] on button "Add to cart" at bounding box center [633, 482] width 116 height 42
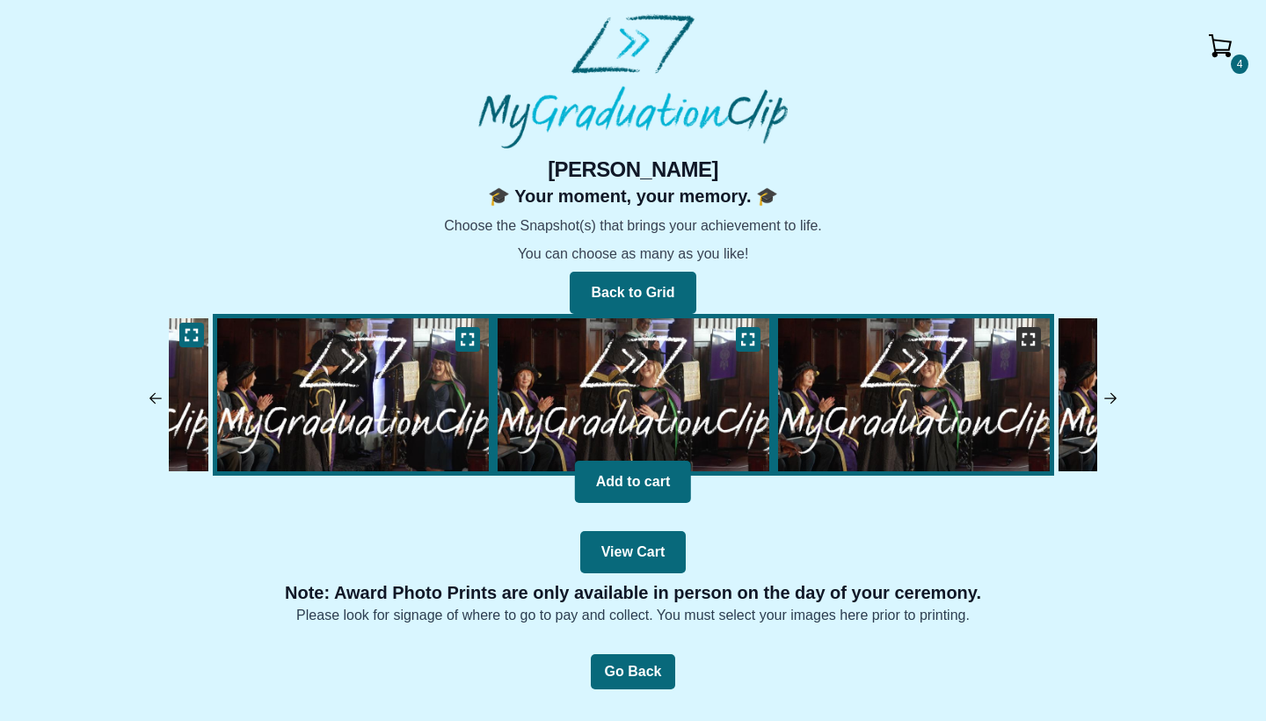
click at [1029, 338] on icon at bounding box center [1028, 339] width 14 height 14
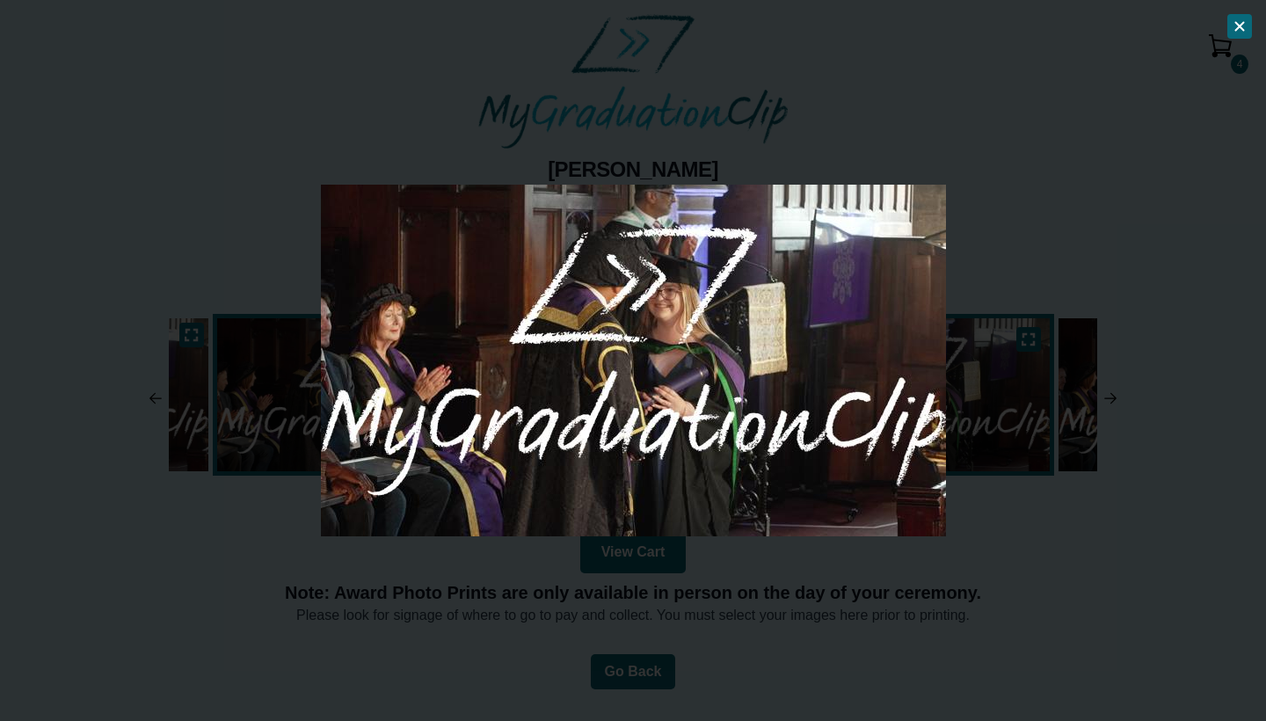
click at [1237, 21] on icon at bounding box center [1239, 26] width 14 height 14
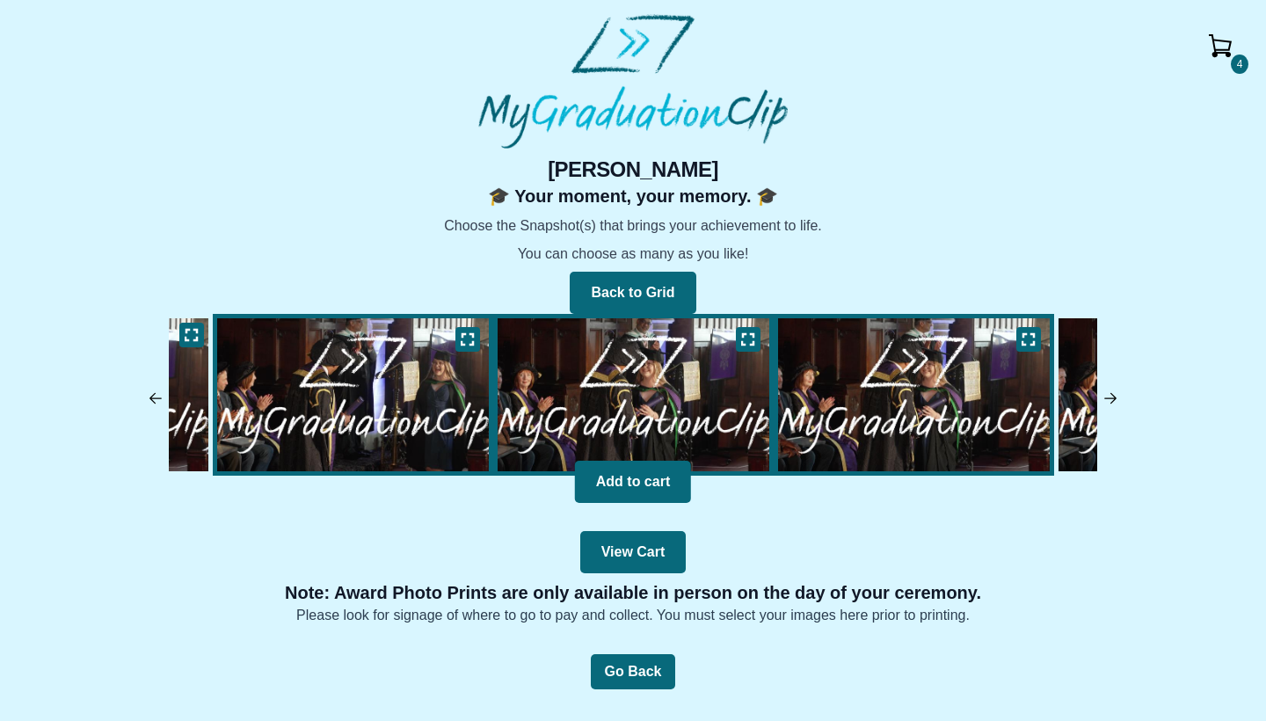
click at [902, 392] on img at bounding box center [914, 394] width 272 height 153
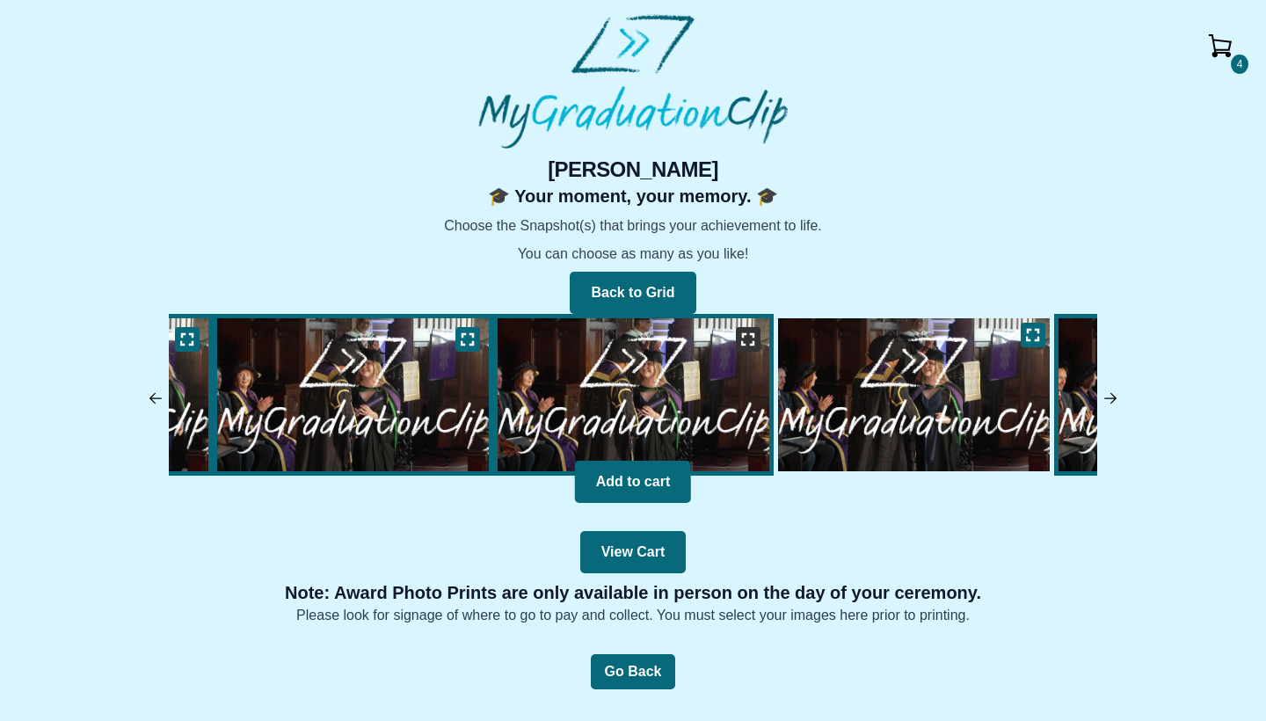
click at [739, 345] on button at bounding box center [748, 339] width 25 height 25
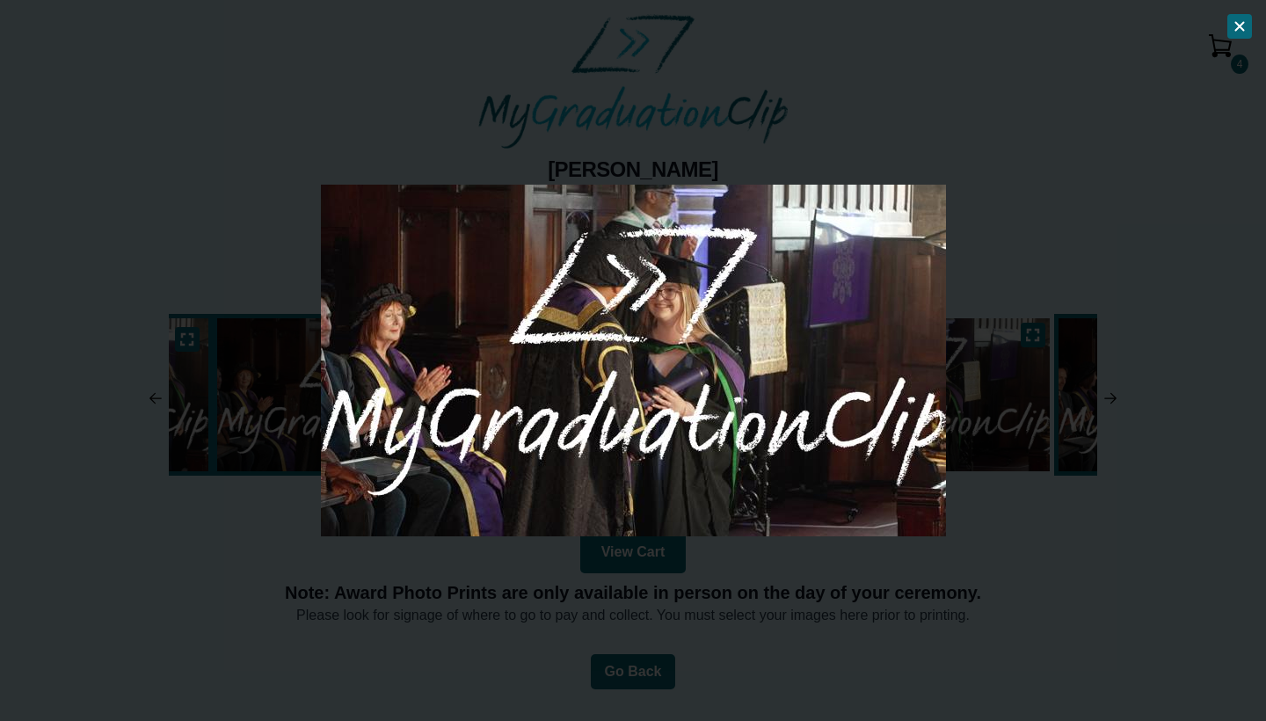
click at [1240, 24] on icon at bounding box center [1239, 26] width 14 height 14
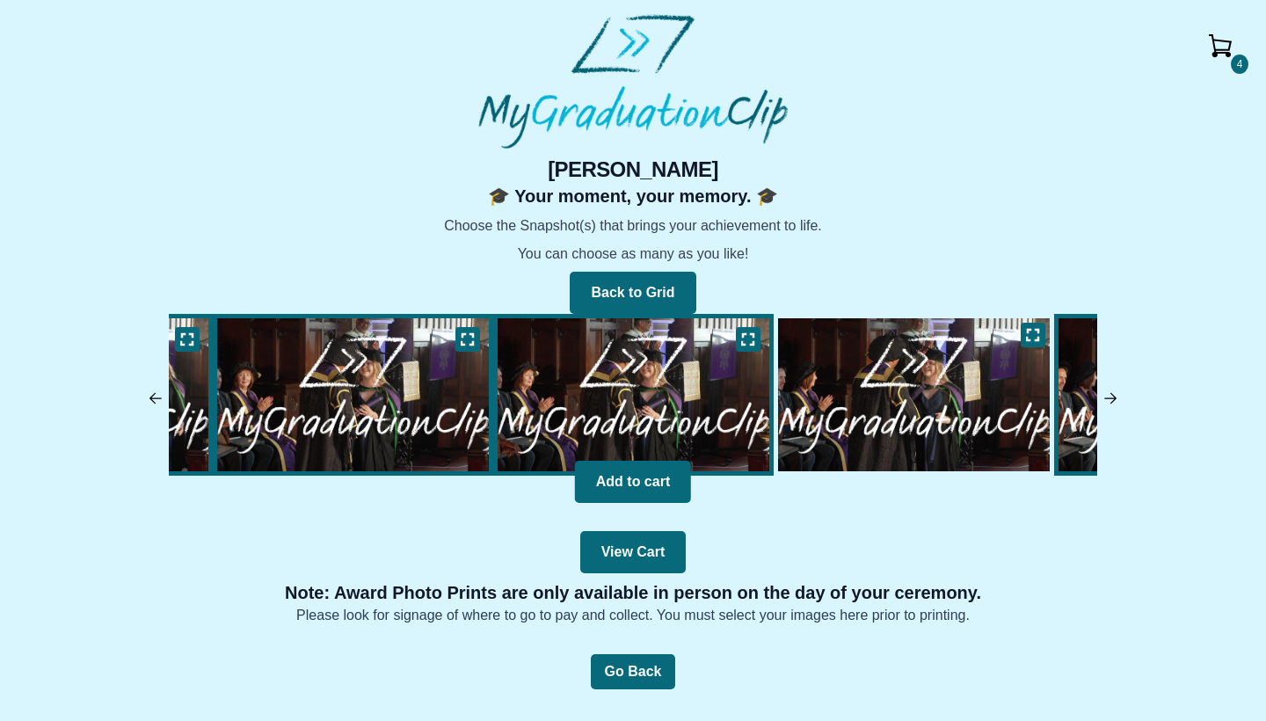
click at [903, 358] on img at bounding box center [913, 395] width 280 height 162
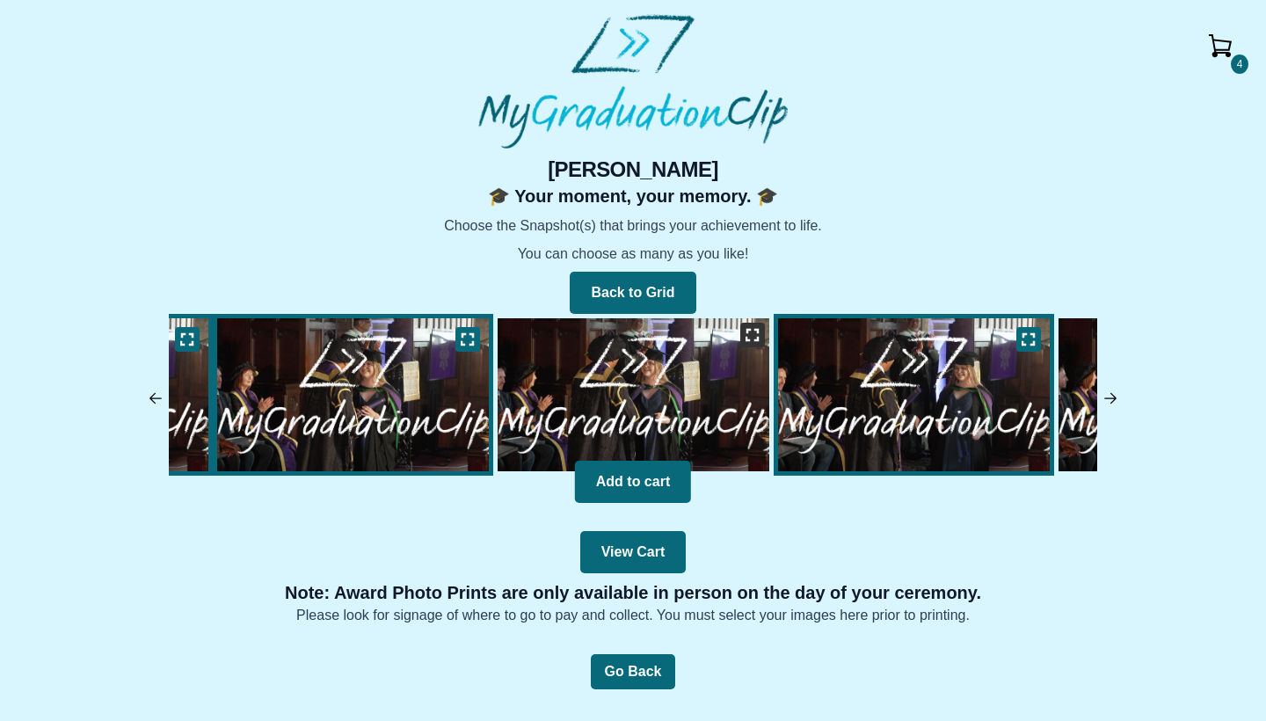
click at [751, 340] on icon at bounding box center [752, 335] width 14 height 14
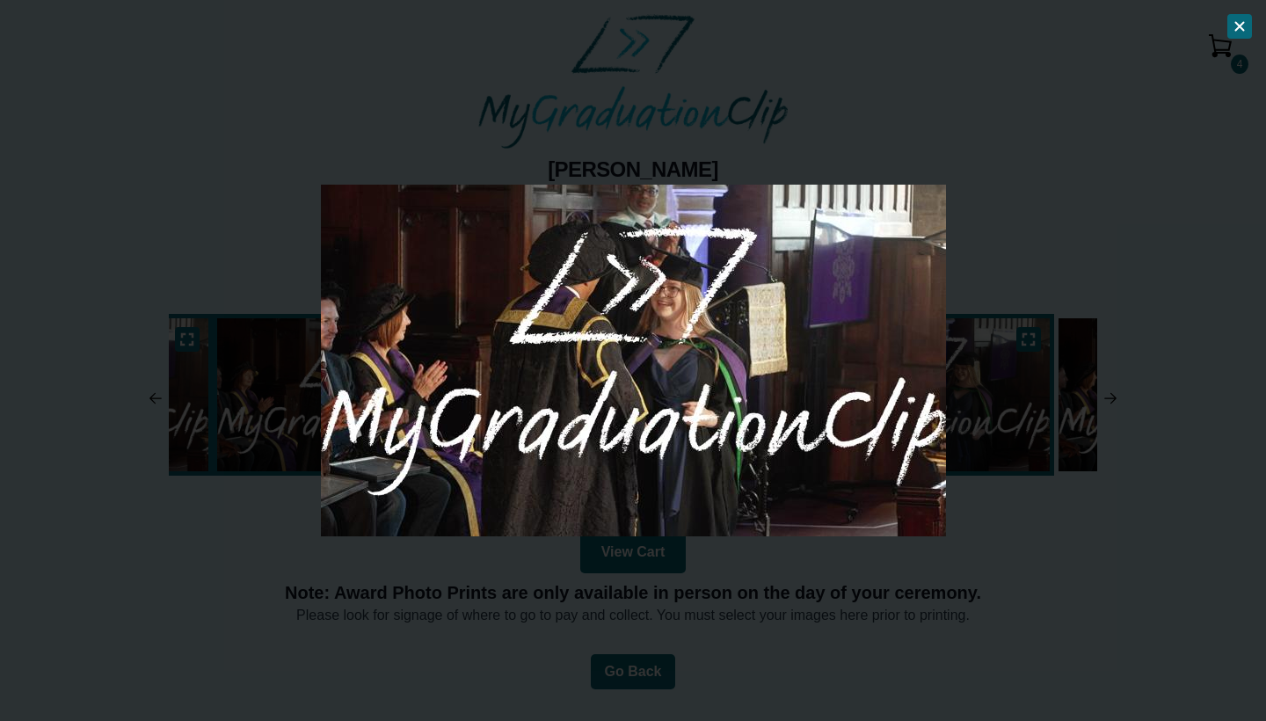
click at [1238, 14] on div at bounding box center [633, 360] width 1266 height 721
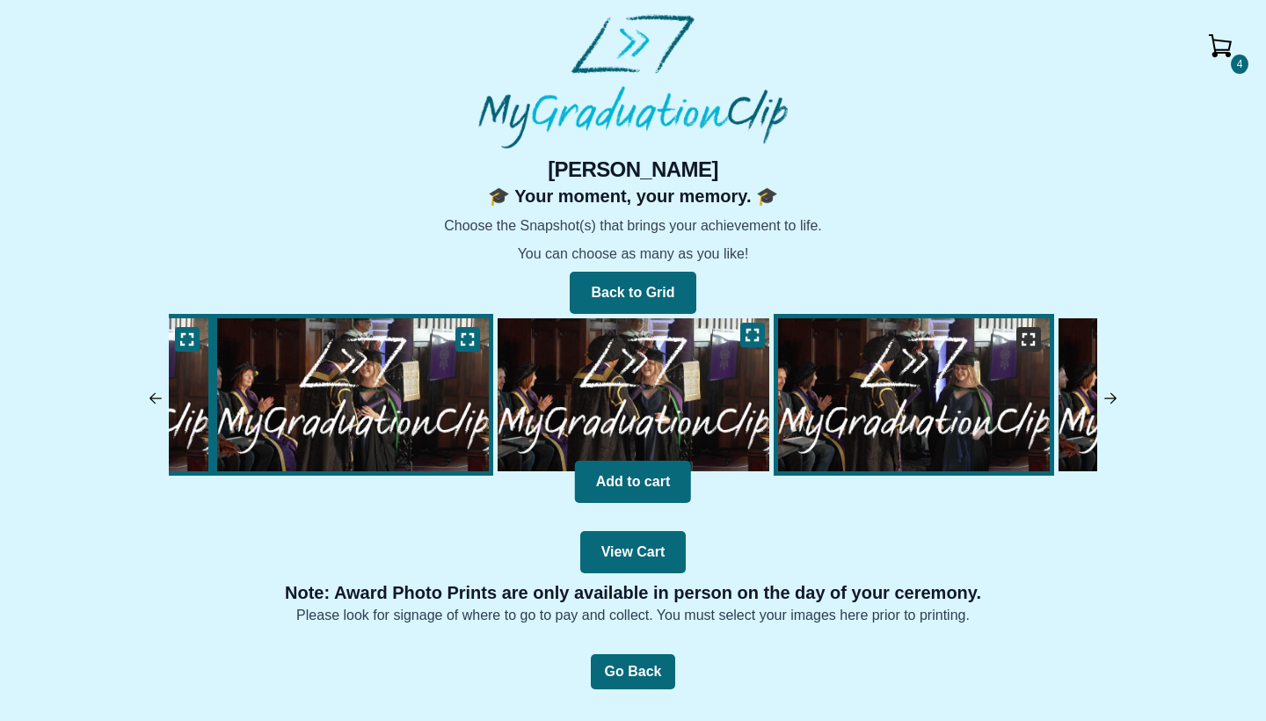
click at [1023, 339] on icon at bounding box center [1028, 339] width 14 height 14
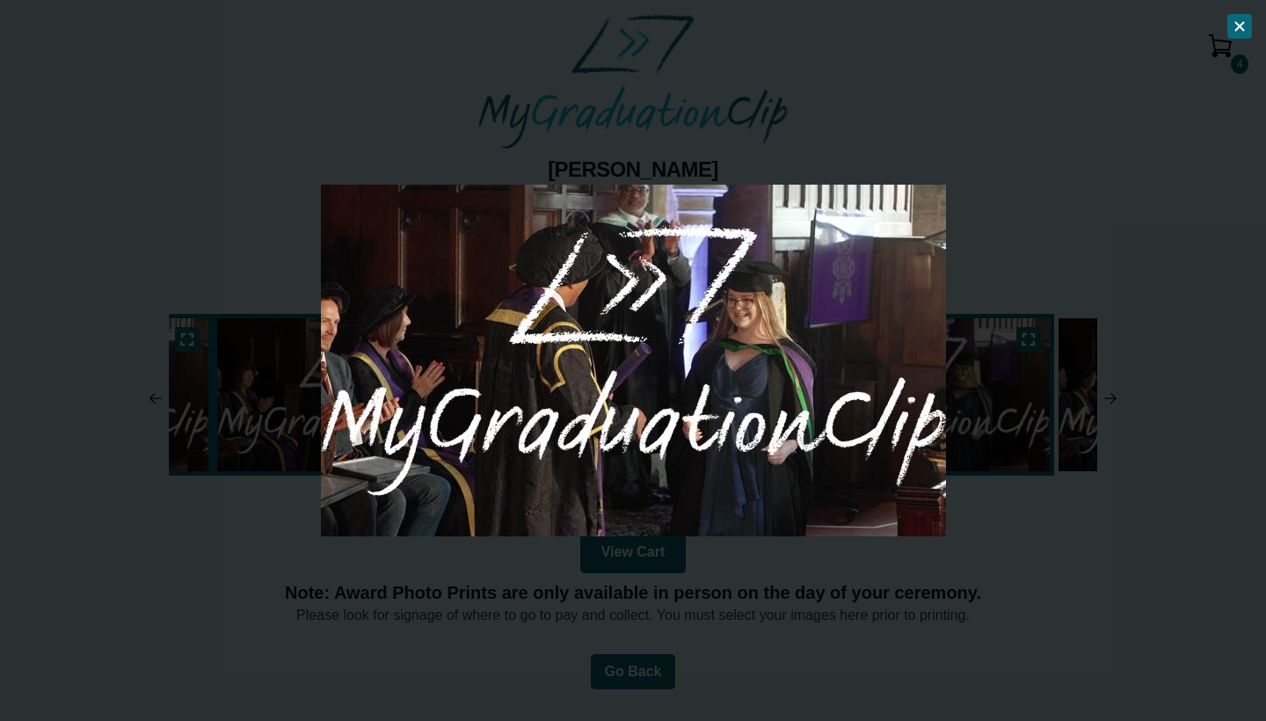
click at [1238, 23] on icon at bounding box center [1239, 26] width 14 height 14
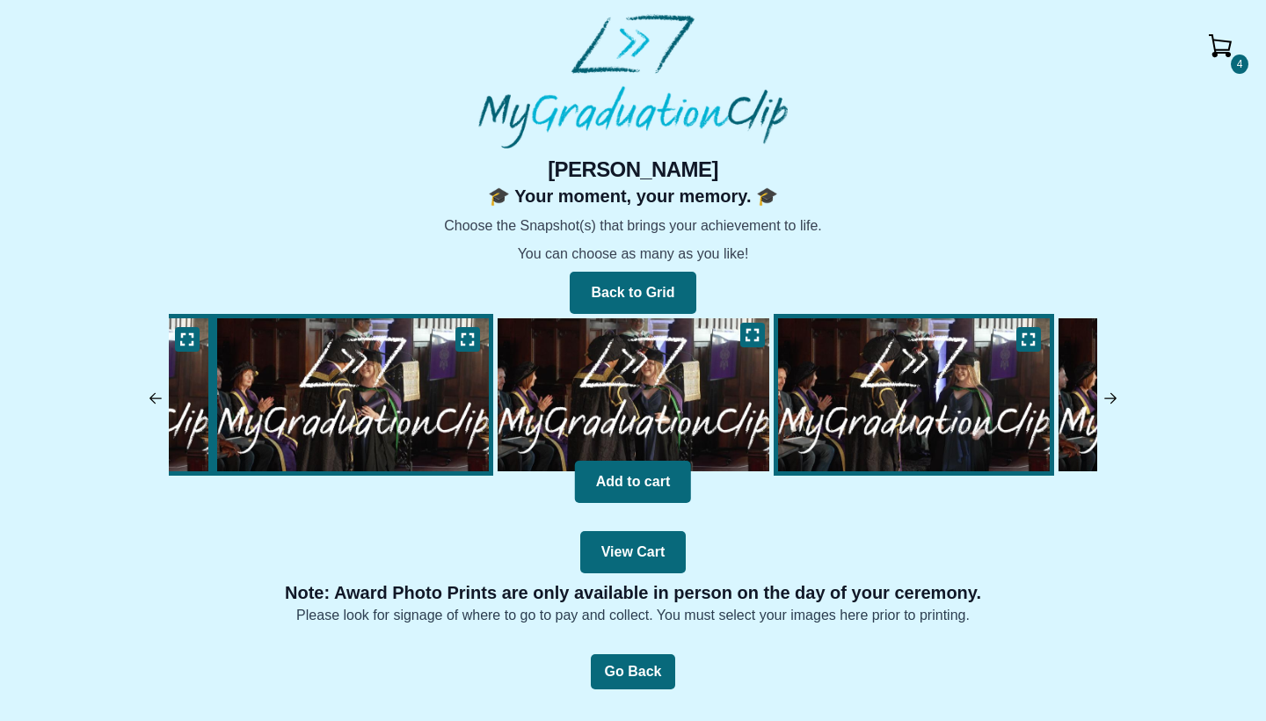
click at [1106, 396] on img at bounding box center [1110, 398] width 18 height 18
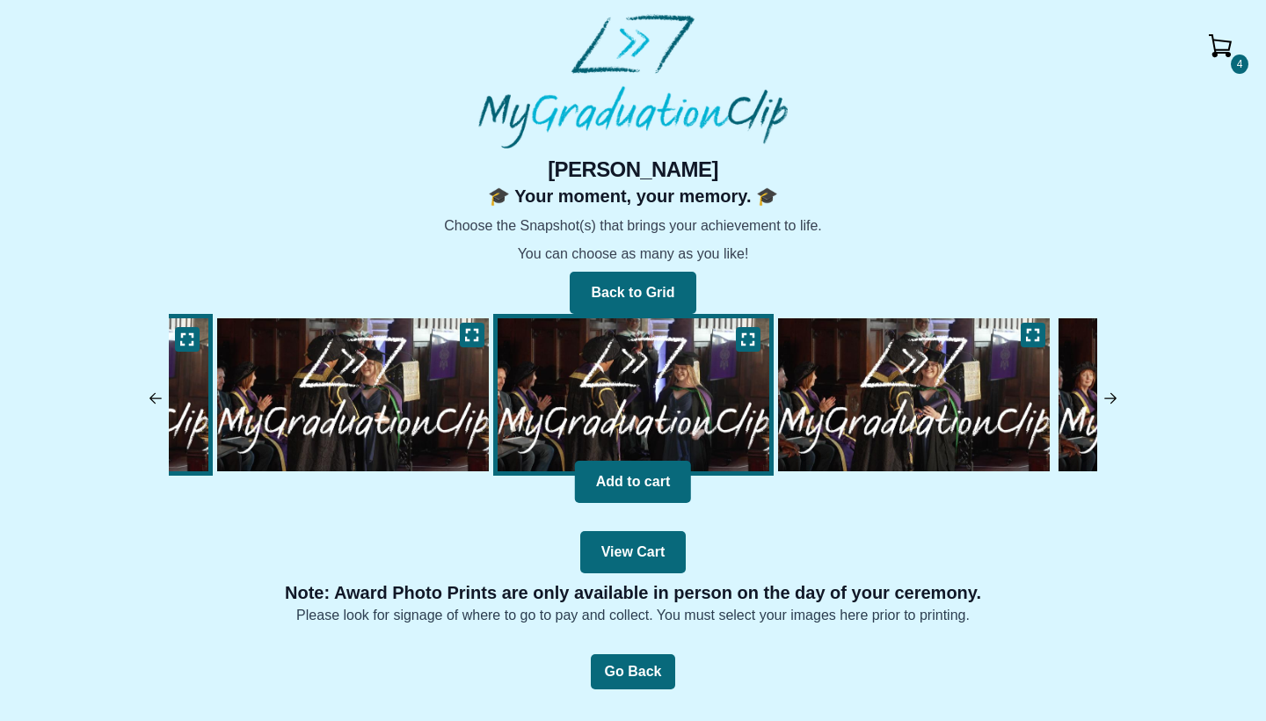
click at [933, 396] on img at bounding box center [913, 395] width 280 height 162
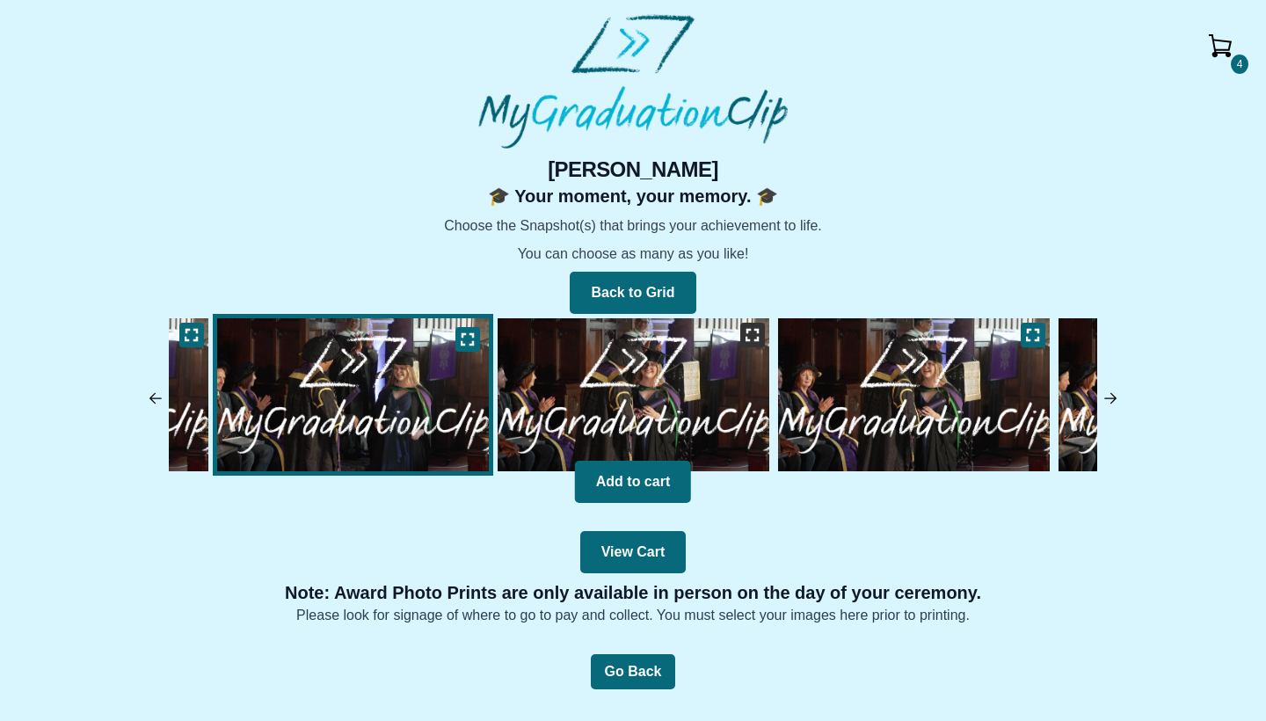
click at [751, 333] on icon at bounding box center [752, 335] width 14 height 14
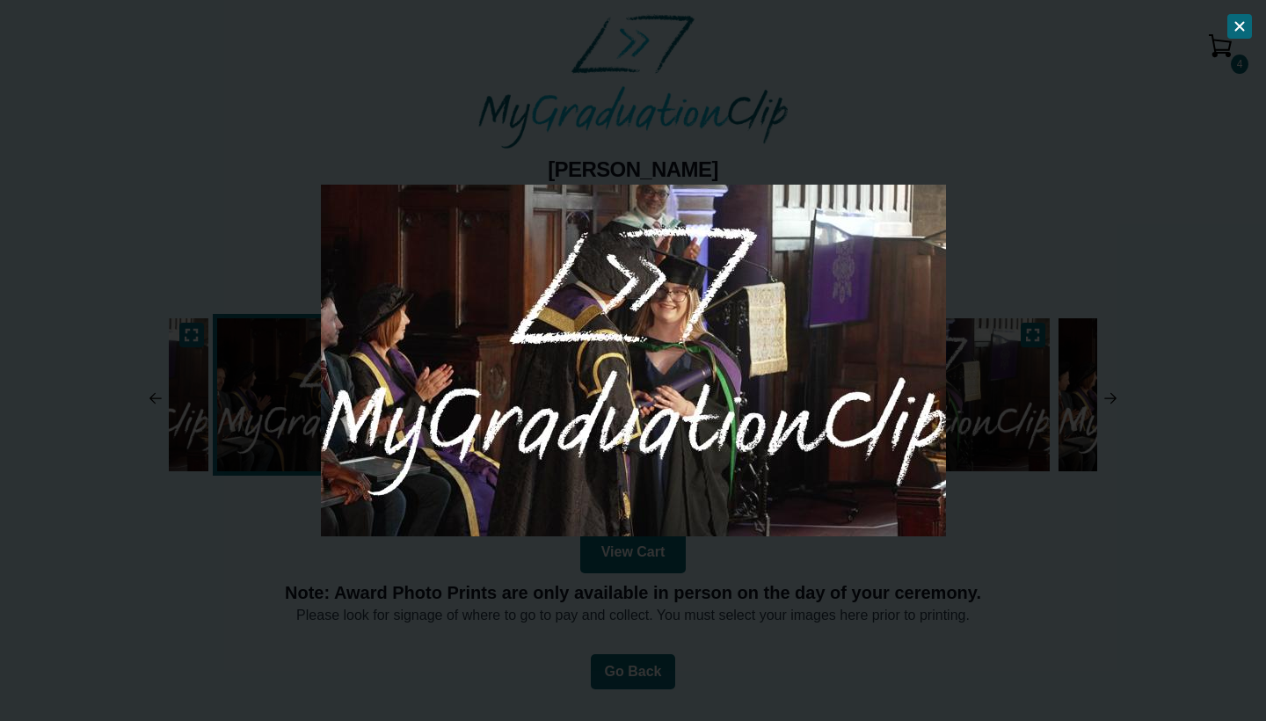
click at [1238, 28] on icon at bounding box center [1240, 27] width 8 height 8
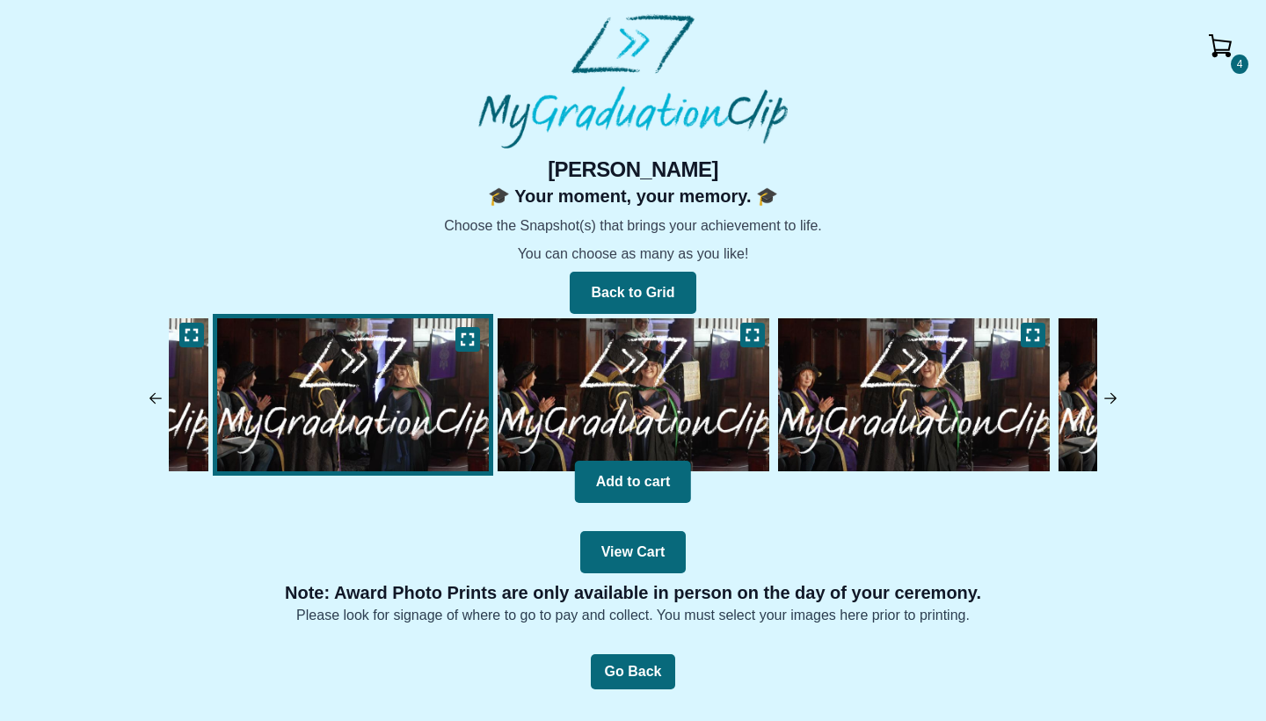
click at [1212, 42] on img at bounding box center [1220, 46] width 42 height 42
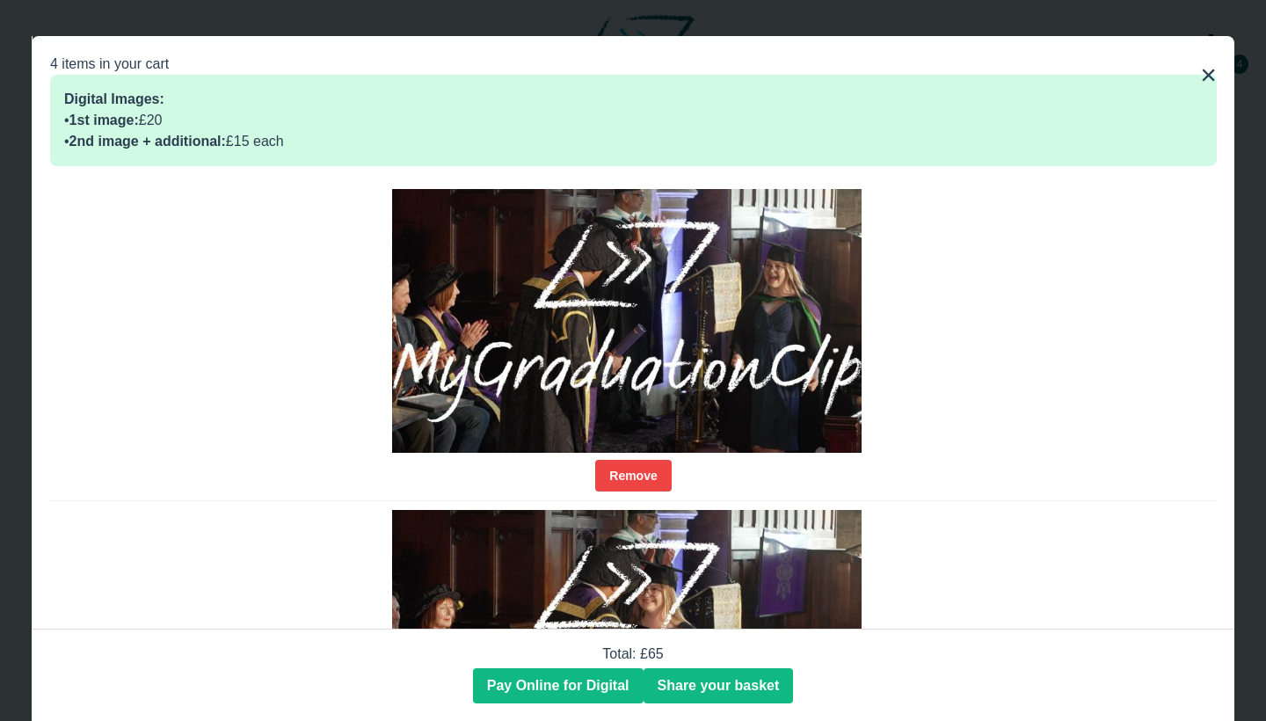
click at [1207, 78] on button "×" at bounding box center [1208, 75] width 17 height 42
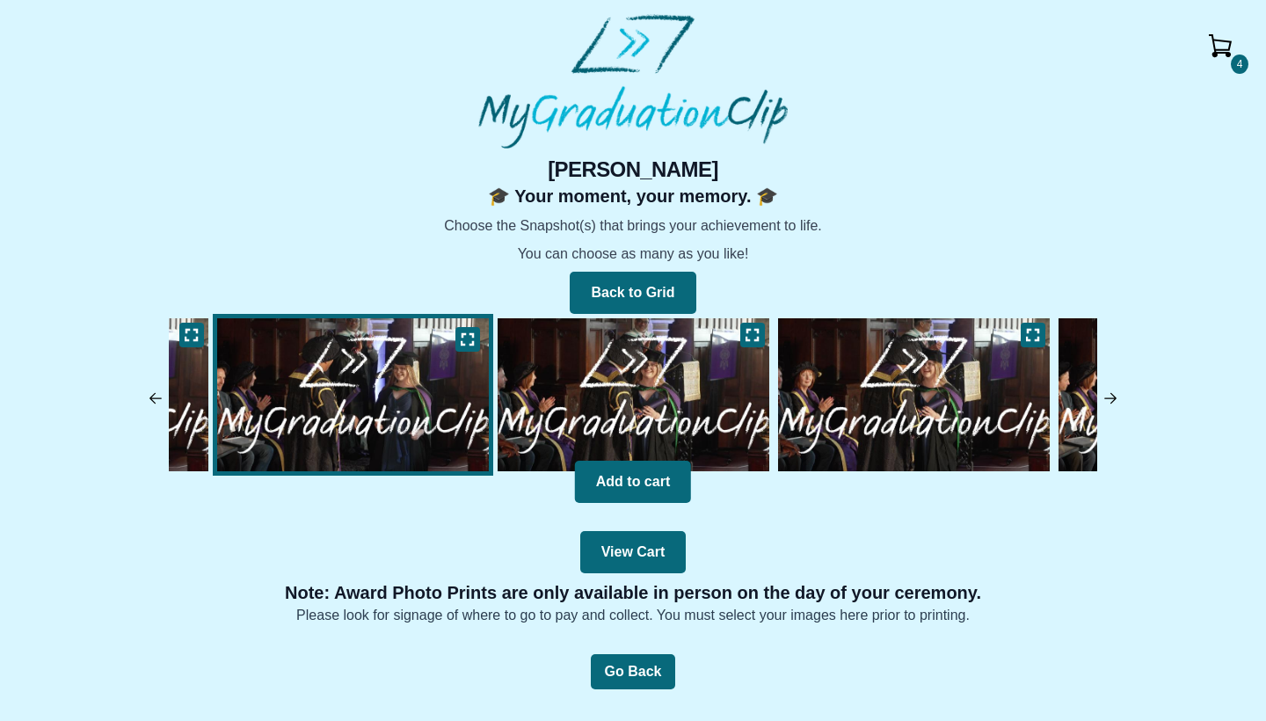
click at [1215, 47] on img at bounding box center [1220, 46] width 42 height 42
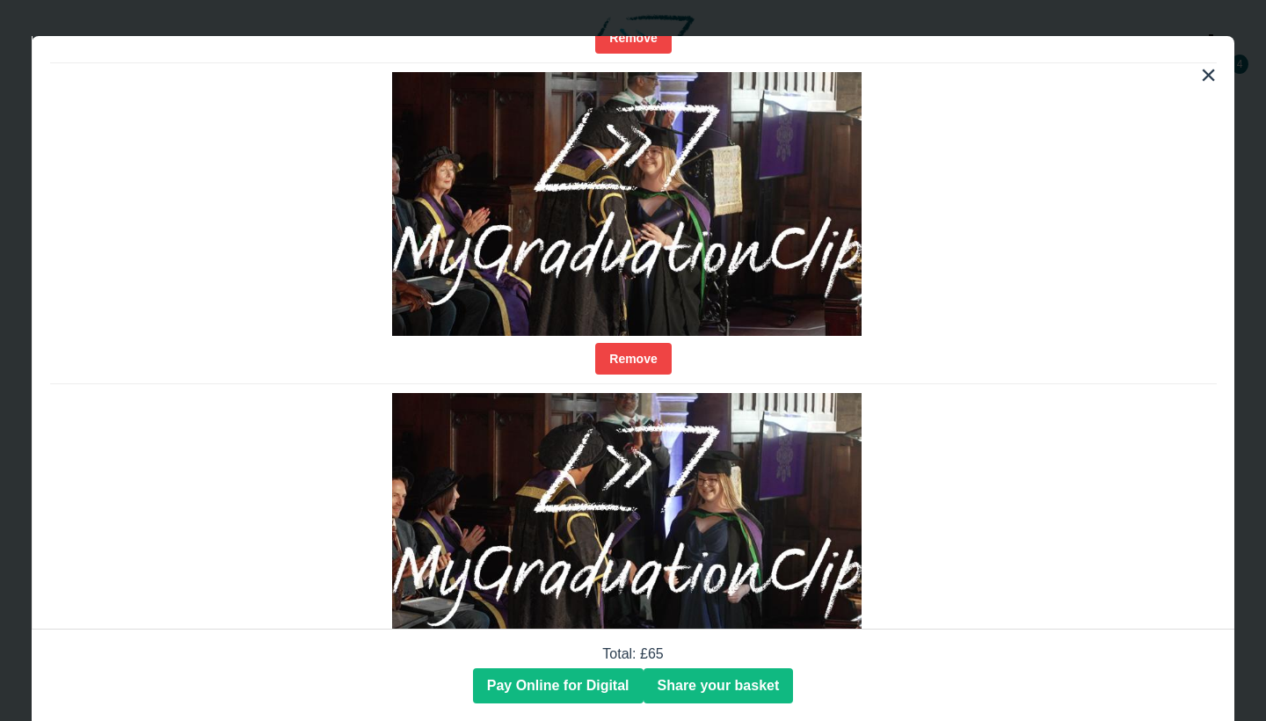
scroll to position [530, 0]
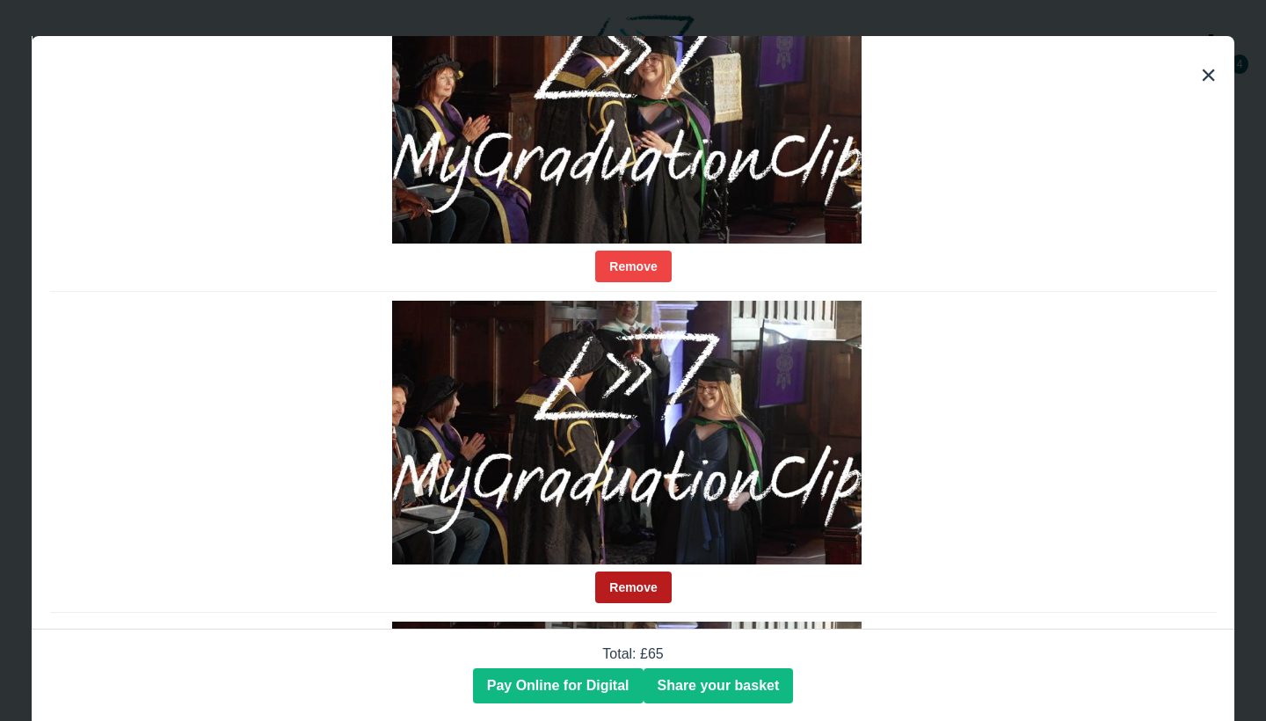
click at [653, 577] on button "Remove" at bounding box center [633, 587] width 76 height 32
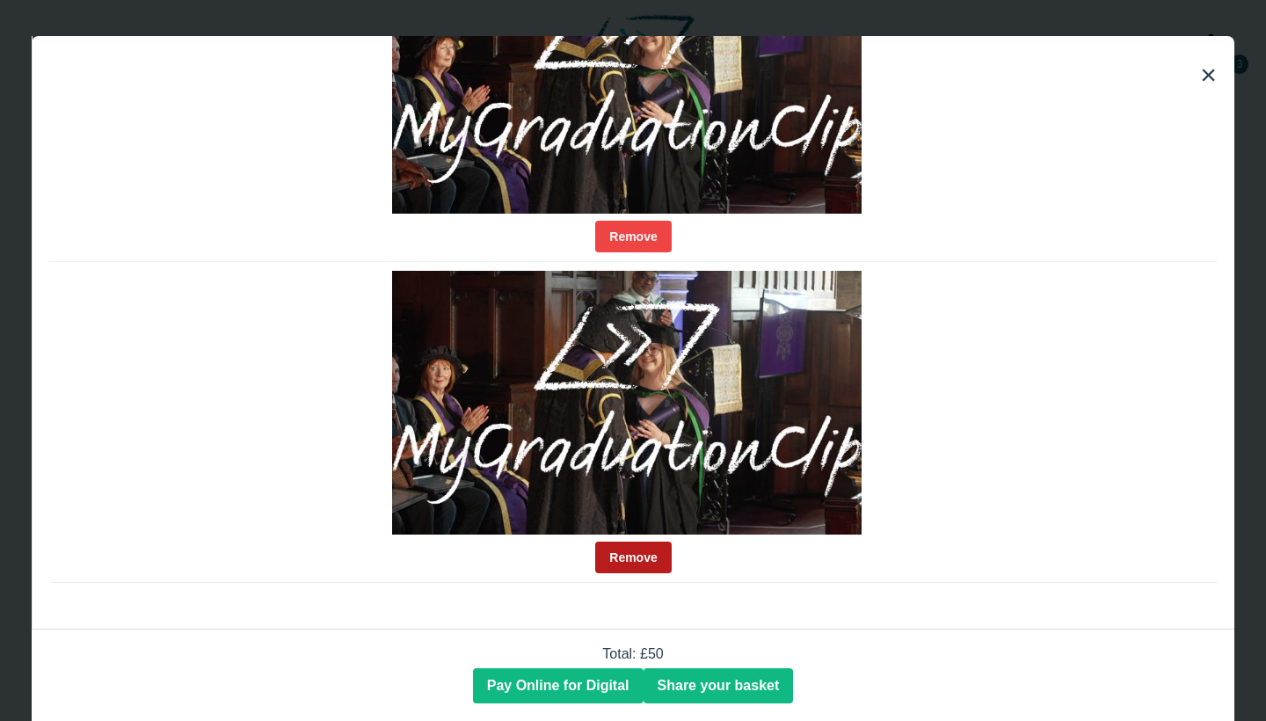
click at [628, 568] on button "Remove" at bounding box center [633, 557] width 76 height 32
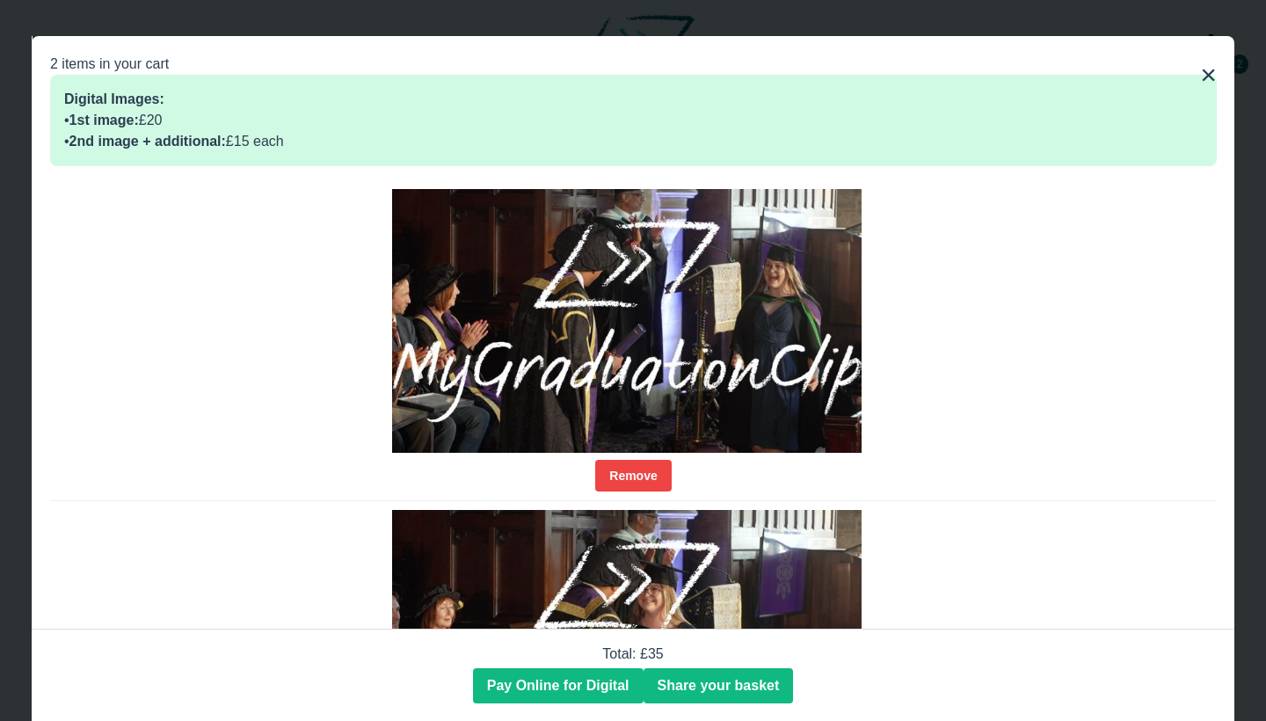
scroll to position [0, 0]
